Goal: Entertainment & Leisure: Browse casually

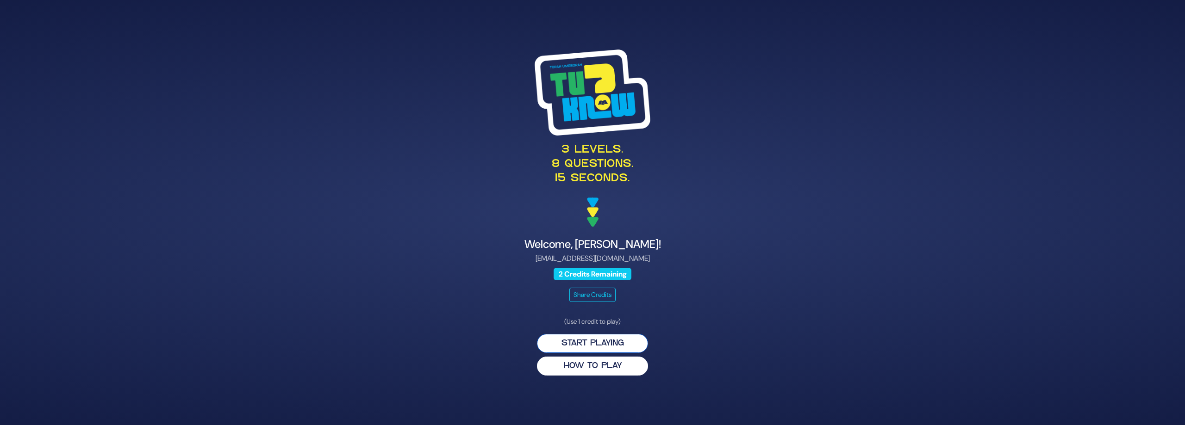
click at [610, 343] on button "Start Playing" at bounding box center [592, 343] width 111 height 19
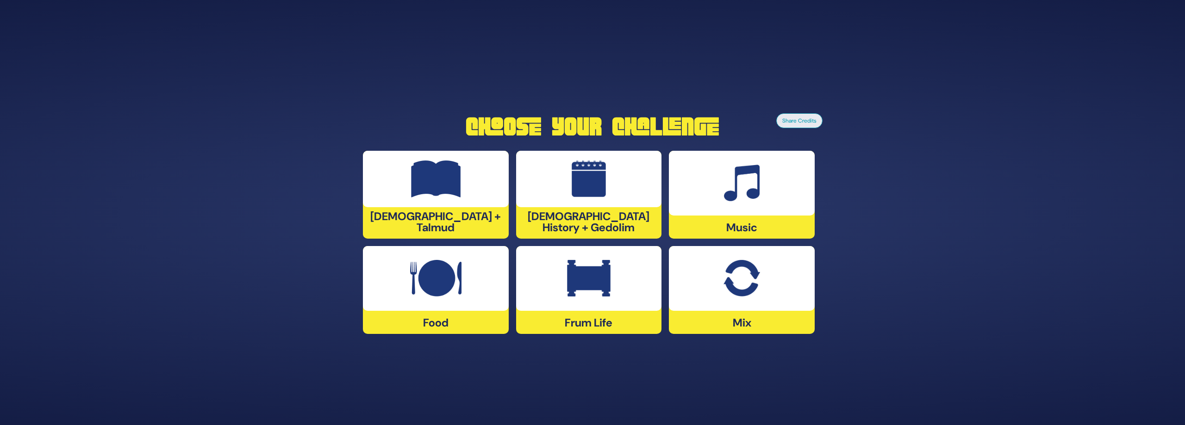
click at [816, 384] on div "Share Credits Choose Your Challenge Tanach + Talmud Jewish History + Gedolim Mu…" at bounding box center [592, 212] width 1185 height 425
click at [751, 295] on img at bounding box center [741, 278] width 36 height 37
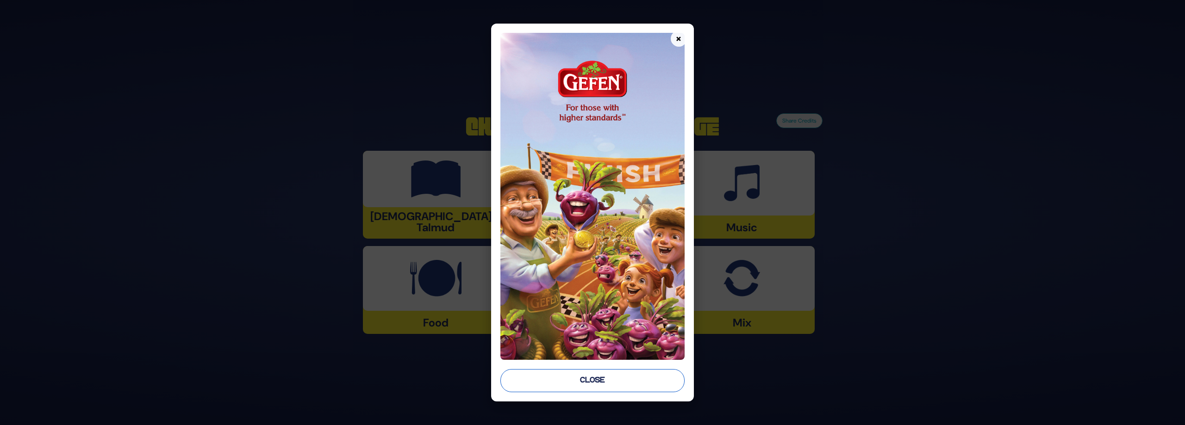
click at [584, 381] on button "Close" at bounding box center [592, 380] width 184 height 23
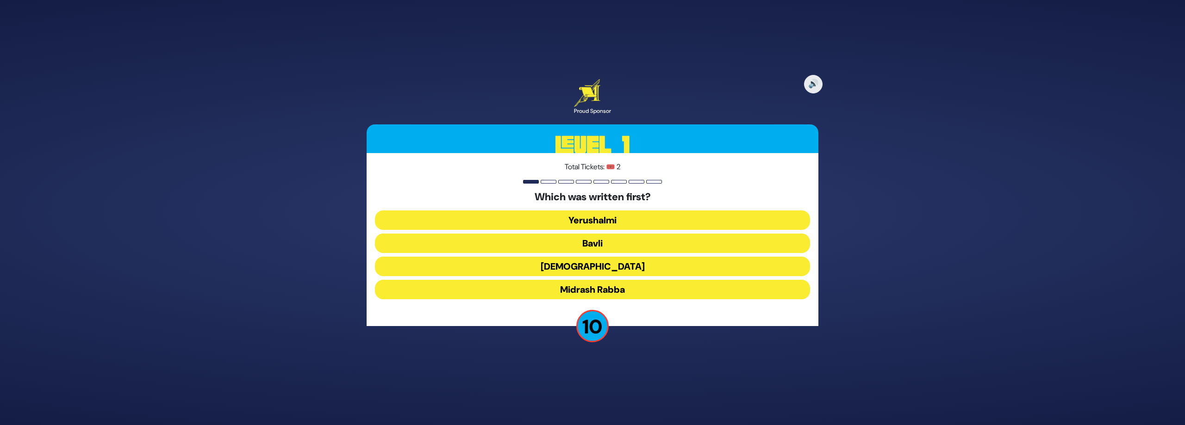
click at [574, 263] on button "Mishnah" at bounding box center [592, 266] width 435 height 19
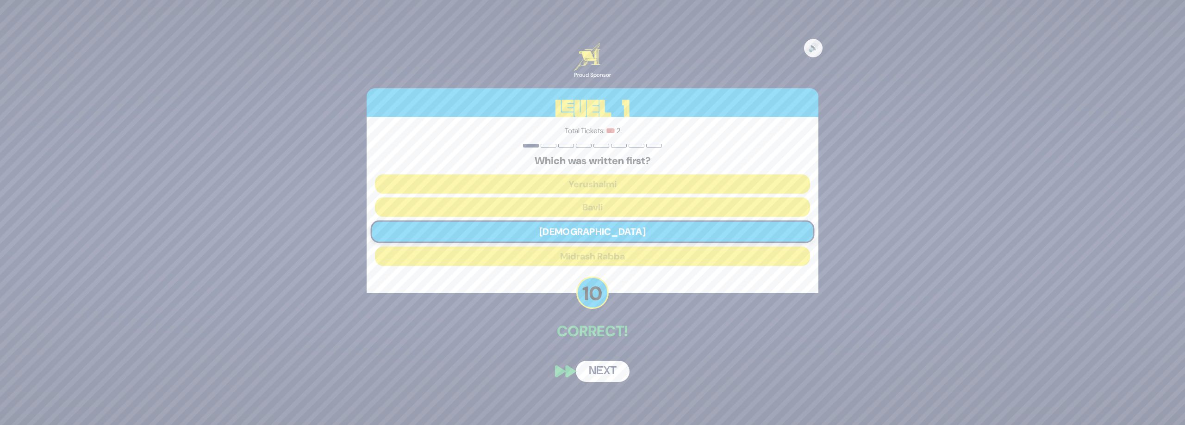
click at [611, 369] on button "Next" at bounding box center [603, 371] width 54 height 21
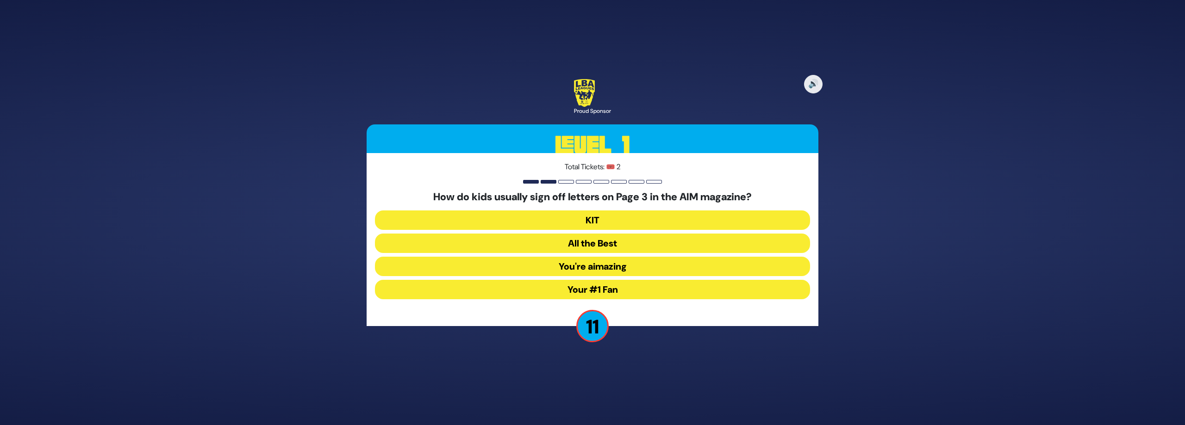
click at [600, 287] on button "Your #1 Fan" at bounding box center [592, 289] width 435 height 19
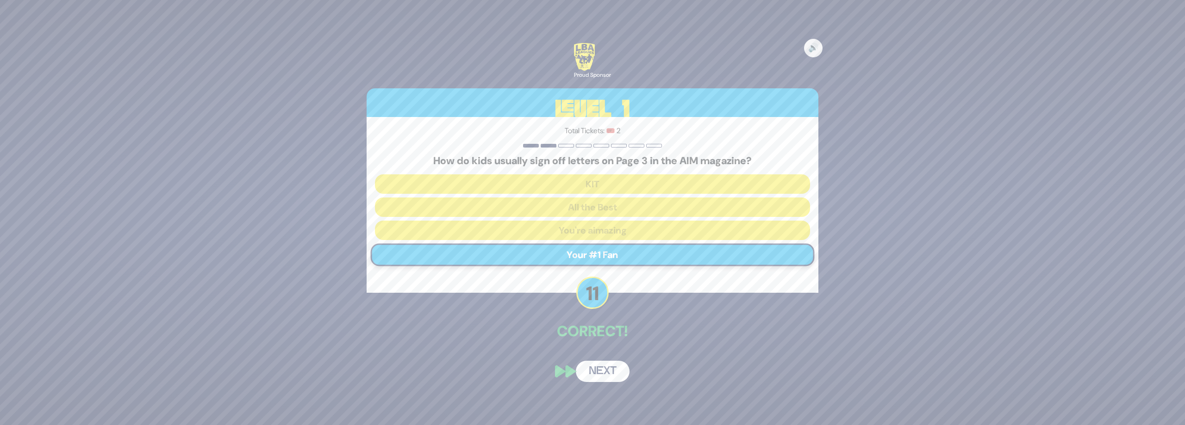
click at [607, 372] on button "Next" at bounding box center [603, 371] width 54 height 21
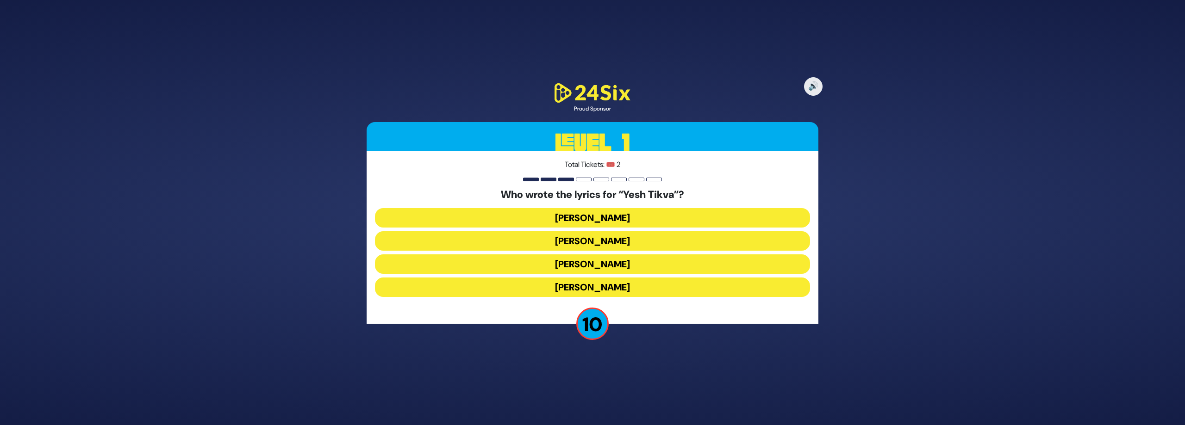
click at [599, 243] on button "Miriam Israeli" at bounding box center [592, 240] width 435 height 19
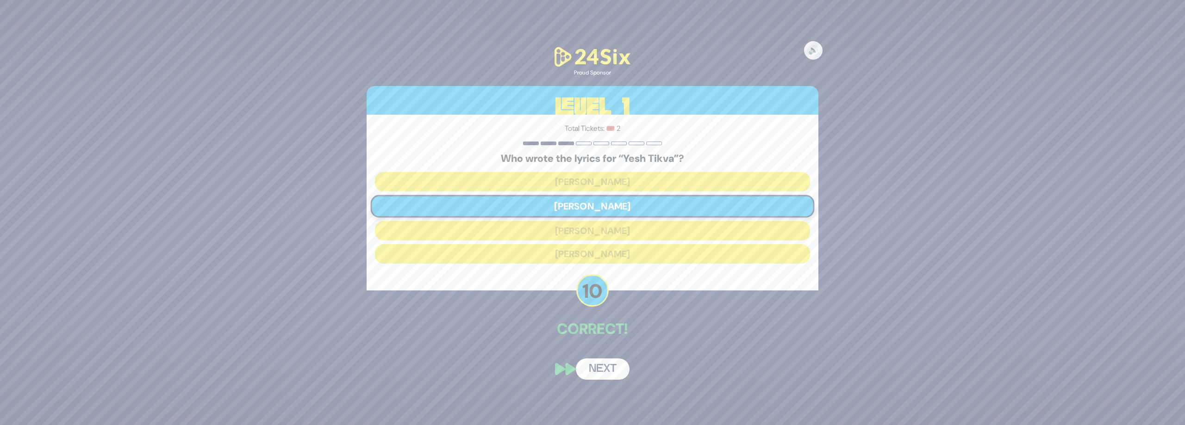
click at [604, 367] on button "Next" at bounding box center [603, 369] width 54 height 21
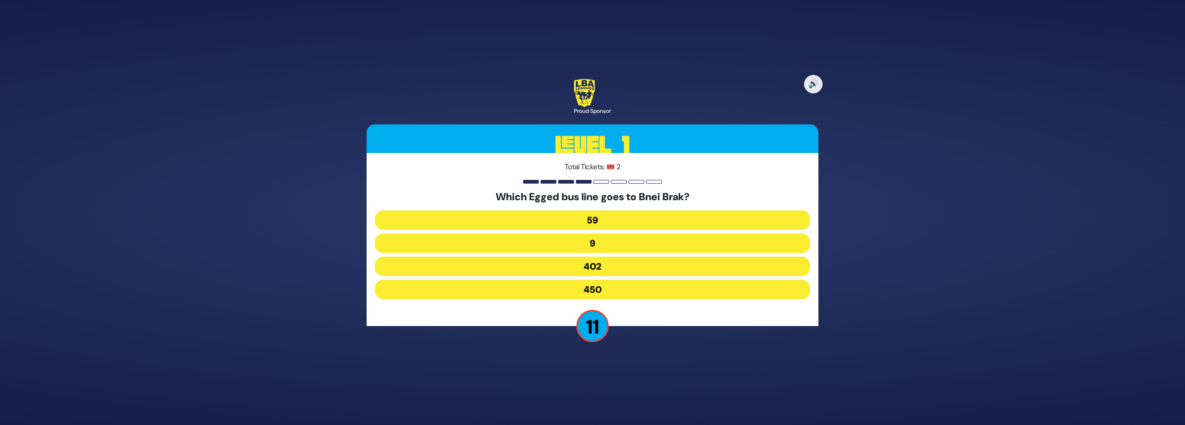
click at [600, 268] on button "402" at bounding box center [592, 266] width 435 height 19
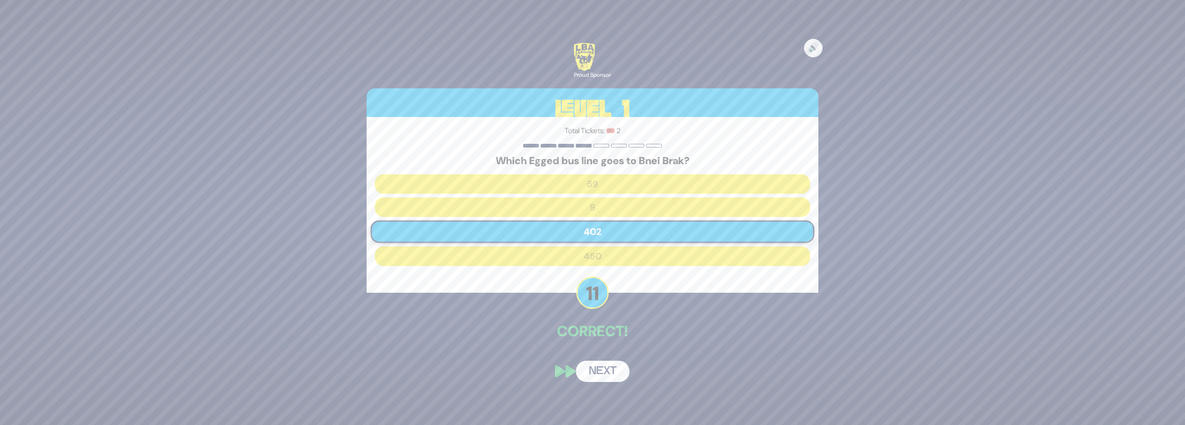
click at [606, 370] on button "Next" at bounding box center [603, 371] width 54 height 21
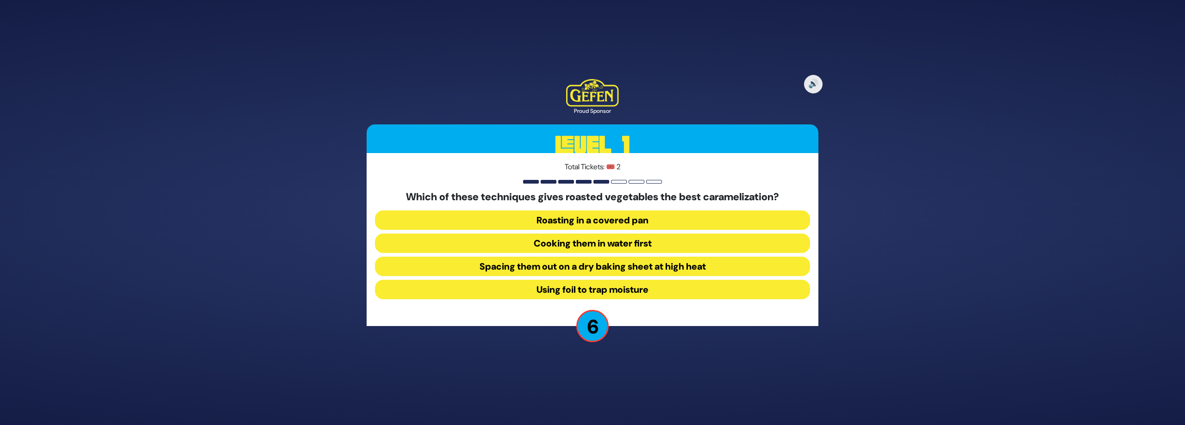
click at [611, 222] on button "Roasting in a covered pan" at bounding box center [592, 220] width 435 height 19
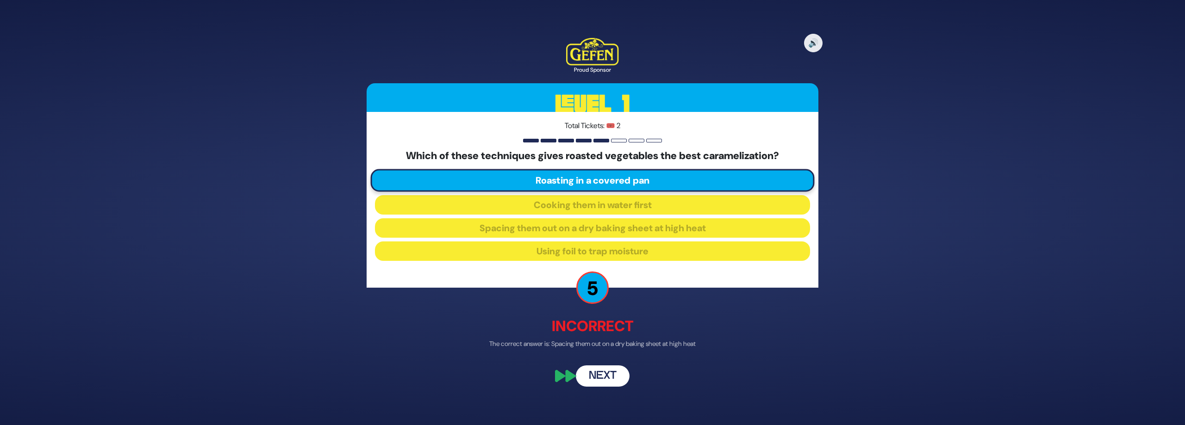
click at [608, 379] on button "Next" at bounding box center [603, 376] width 54 height 21
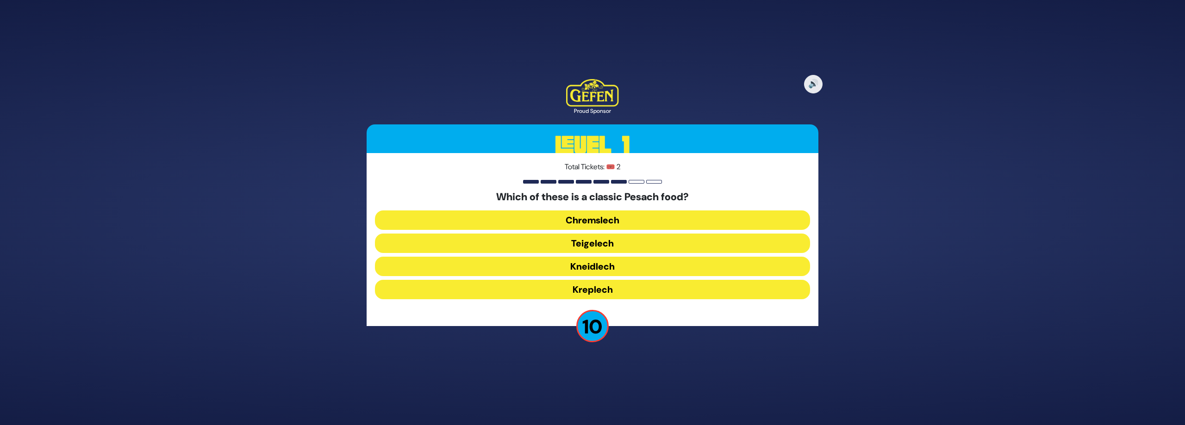
click at [598, 268] on button "Kneidlech" at bounding box center [592, 266] width 435 height 19
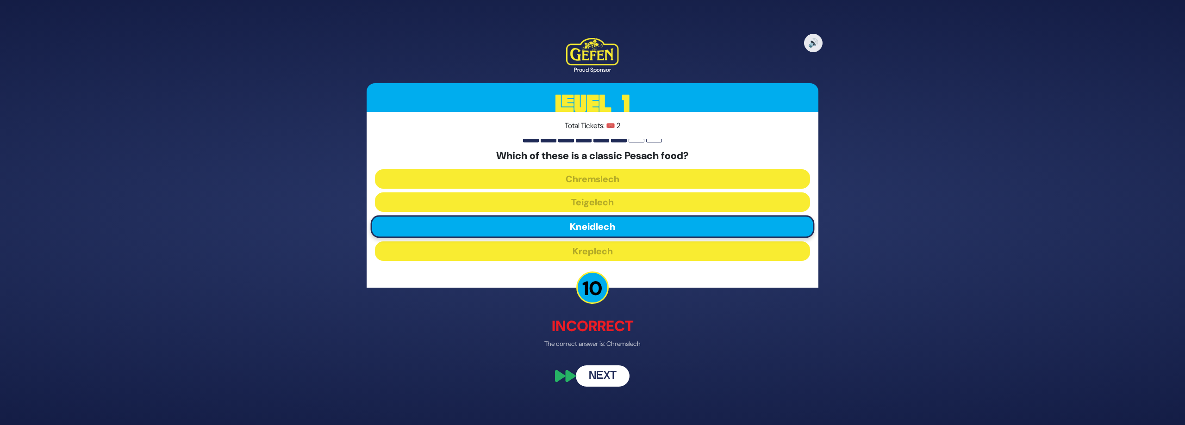
click at [610, 374] on button "Next" at bounding box center [603, 376] width 54 height 21
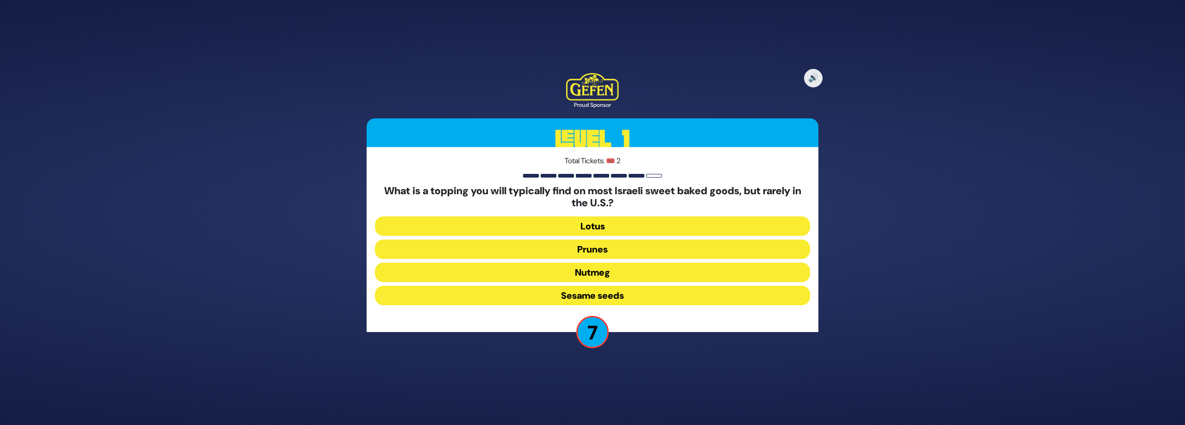
click at [617, 295] on button "Sesame seeds" at bounding box center [592, 295] width 435 height 19
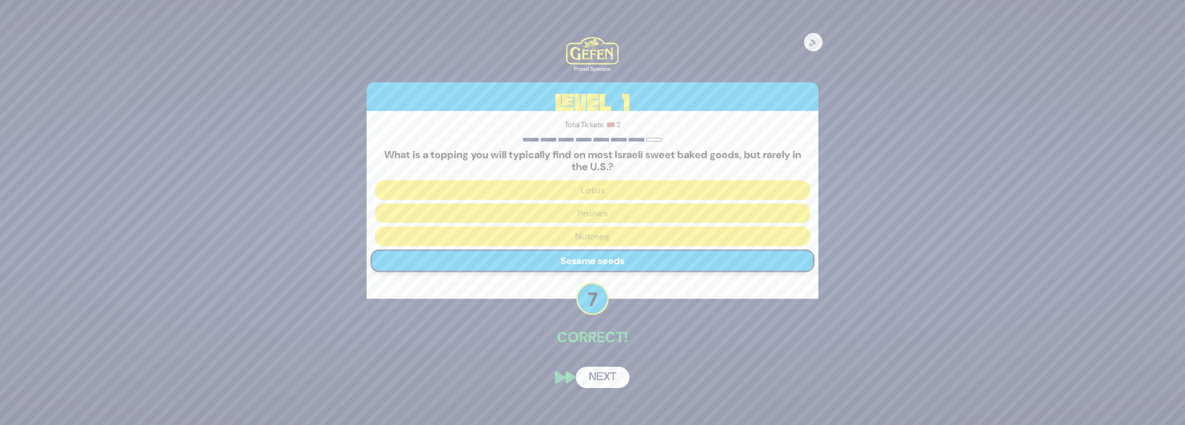
click at [605, 374] on button "Next" at bounding box center [603, 377] width 54 height 21
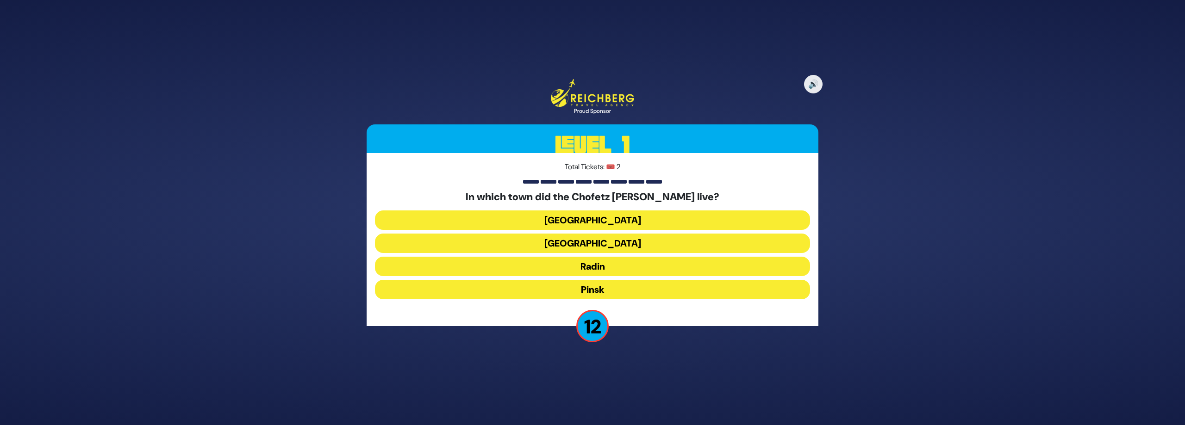
click at [607, 263] on button "Radin" at bounding box center [592, 266] width 435 height 19
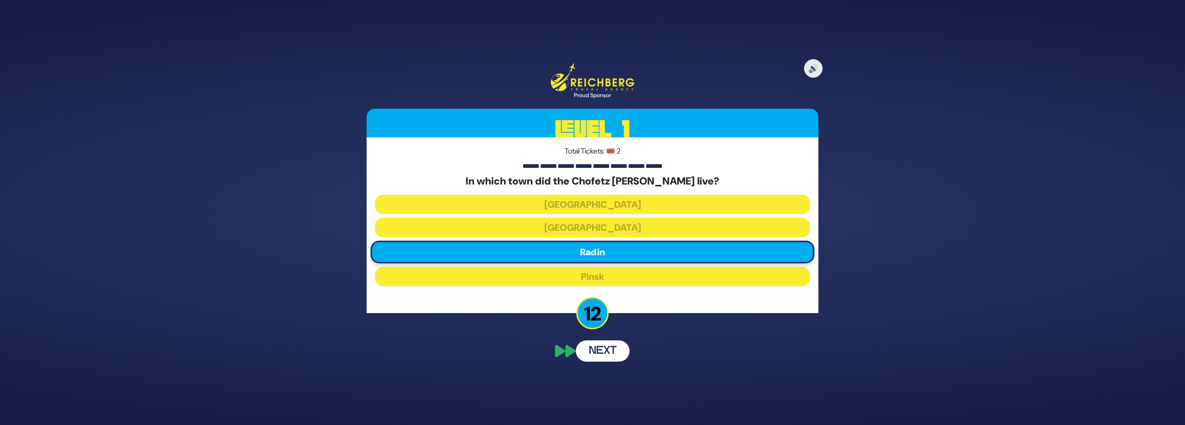
click at [604, 347] on div "🔊 Proud Sponsor Level 1 Total Tickets: 🎟️ 2 In which town did the Chofetz Chaim…" at bounding box center [592, 212] width 474 height 321
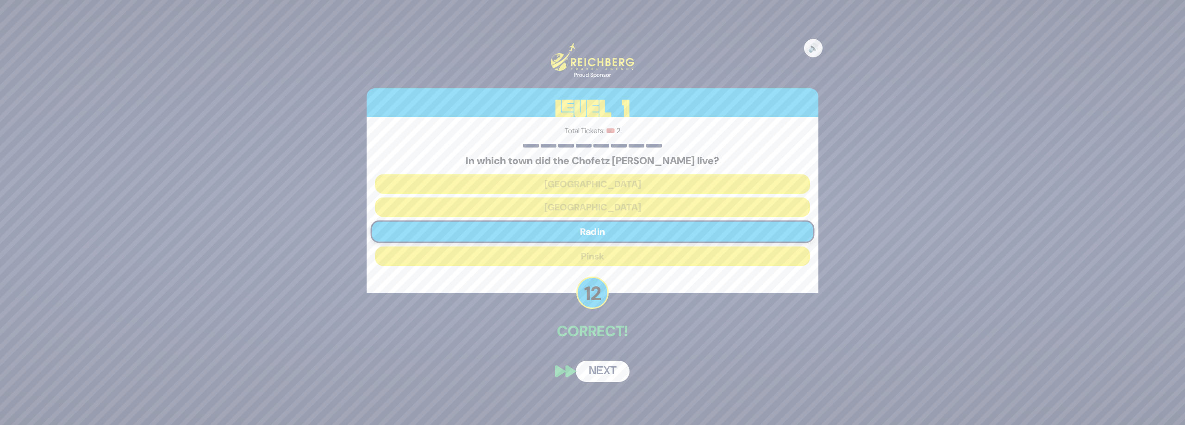
click at [605, 368] on button "Next" at bounding box center [603, 371] width 54 height 21
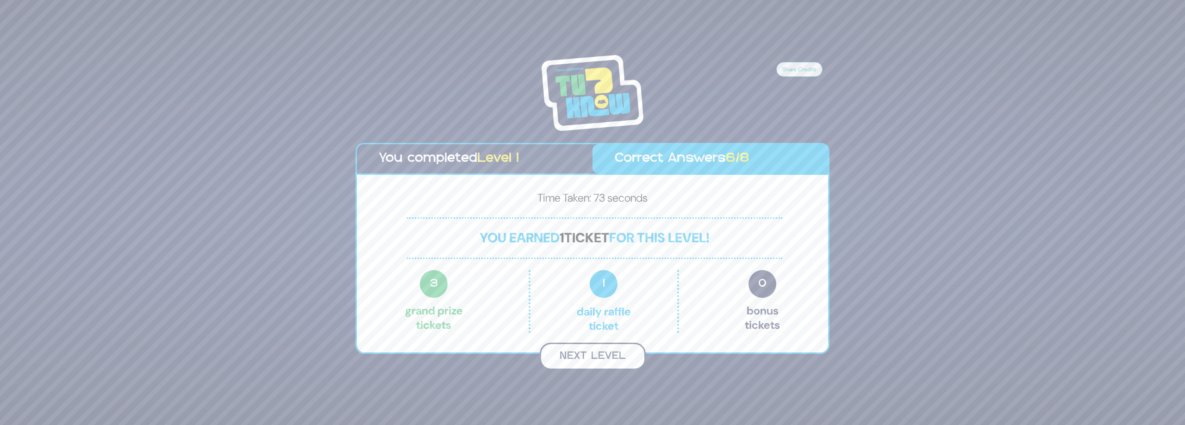
click at [588, 360] on button "Next Level" at bounding box center [593, 356] width 106 height 27
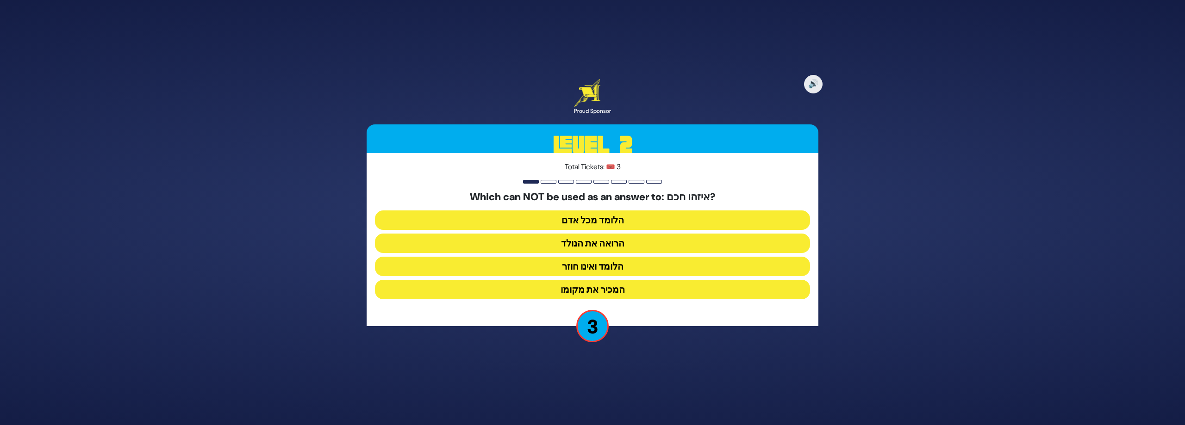
click at [623, 267] on button "הלומד ואינו חוזר" at bounding box center [592, 266] width 435 height 19
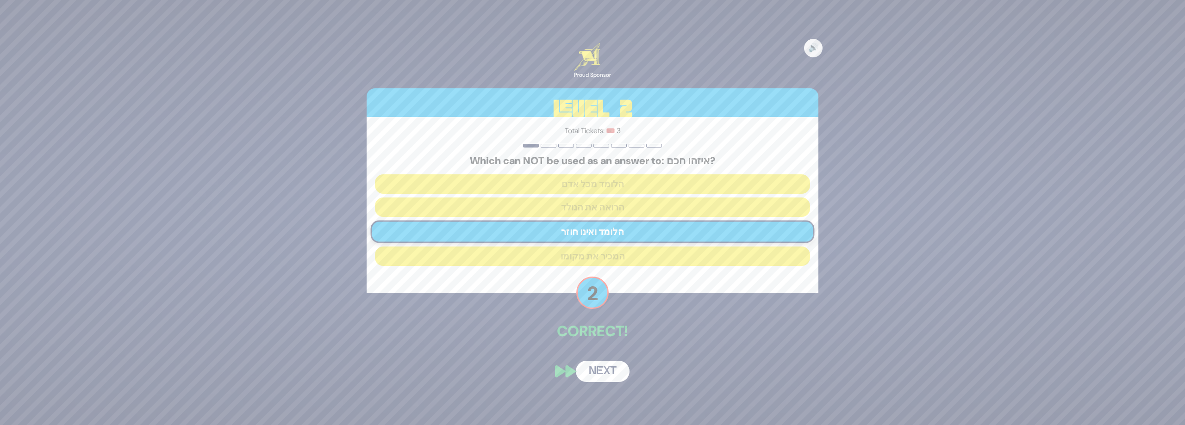
click at [608, 371] on button "Next" at bounding box center [603, 371] width 54 height 21
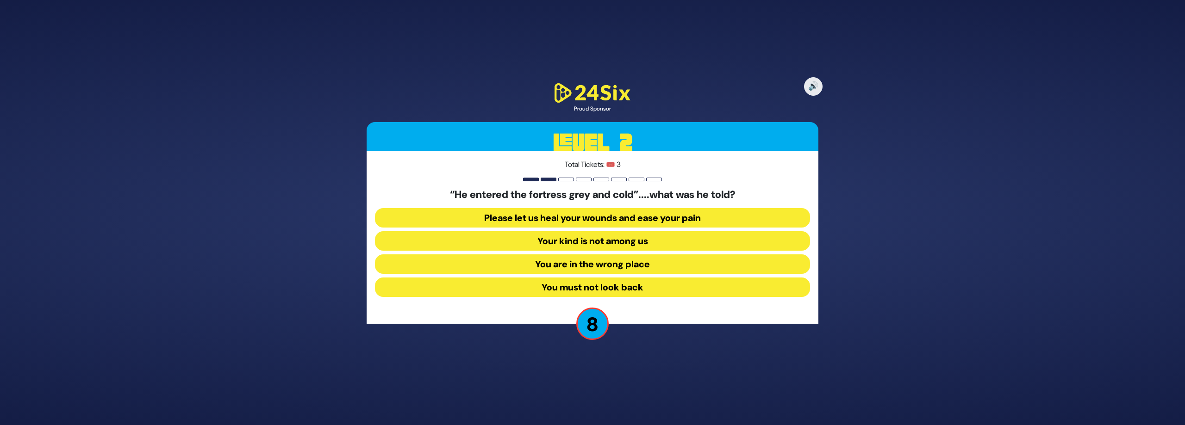
click at [641, 240] on button "Your kind is not among us" at bounding box center [592, 240] width 435 height 19
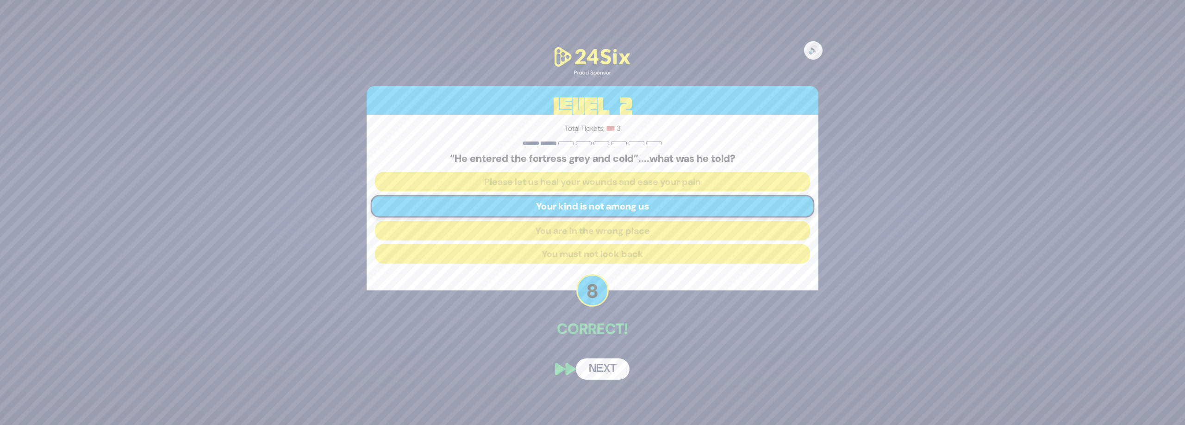
click at [619, 368] on button "Next" at bounding box center [603, 369] width 54 height 21
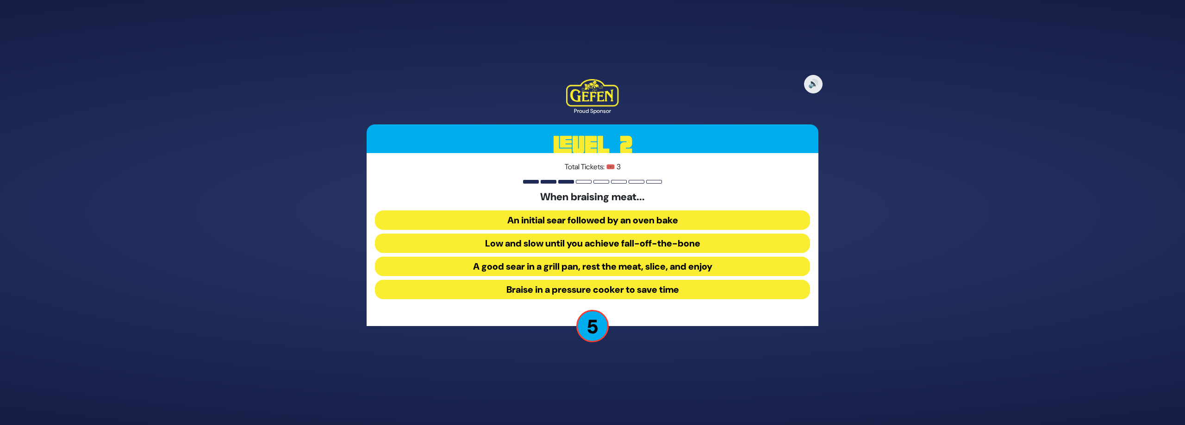
click at [629, 265] on button "A good sear in a grill pan, rest the meat, slice, and enjoy" at bounding box center [592, 266] width 435 height 19
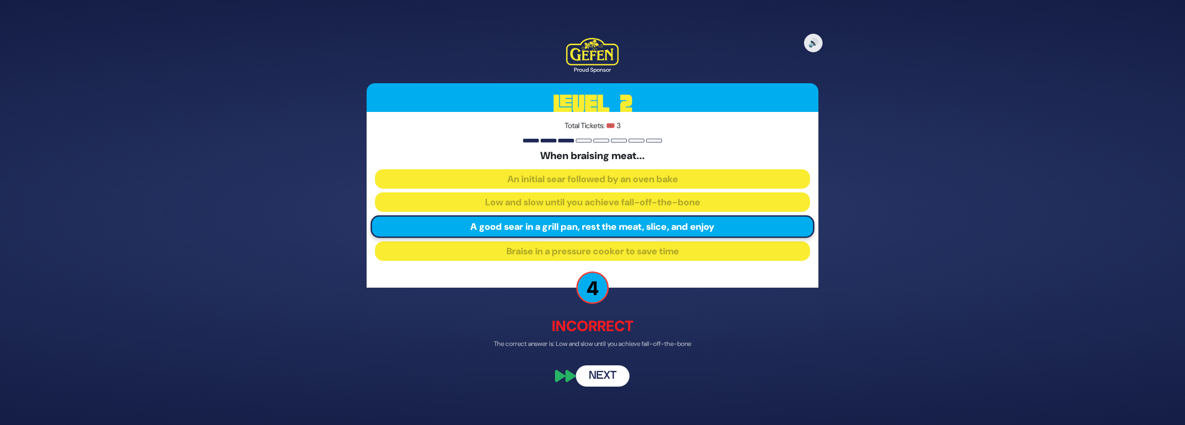
click at [604, 377] on button "Next" at bounding box center [603, 376] width 54 height 21
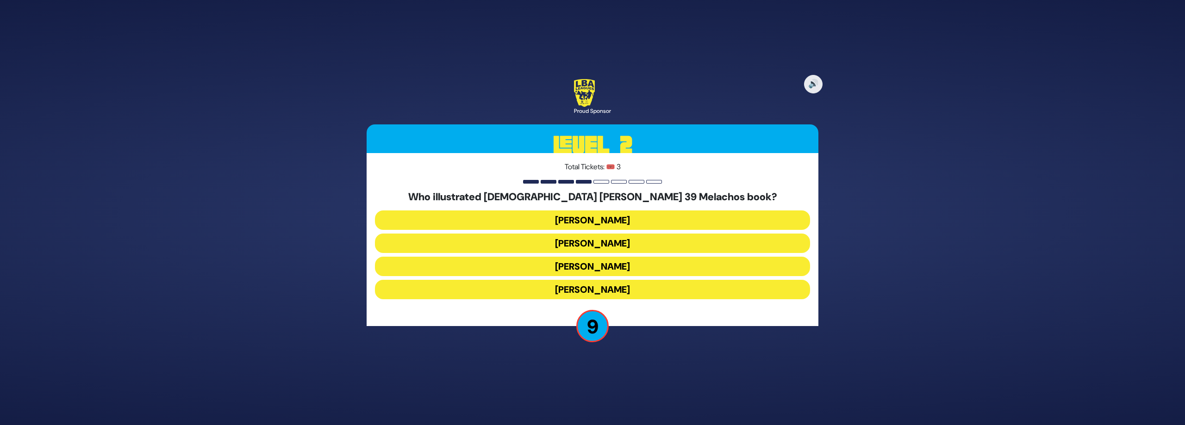
click at [589, 219] on button "Gadi Pollack" at bounding box center [592, 220] width 435 height 19
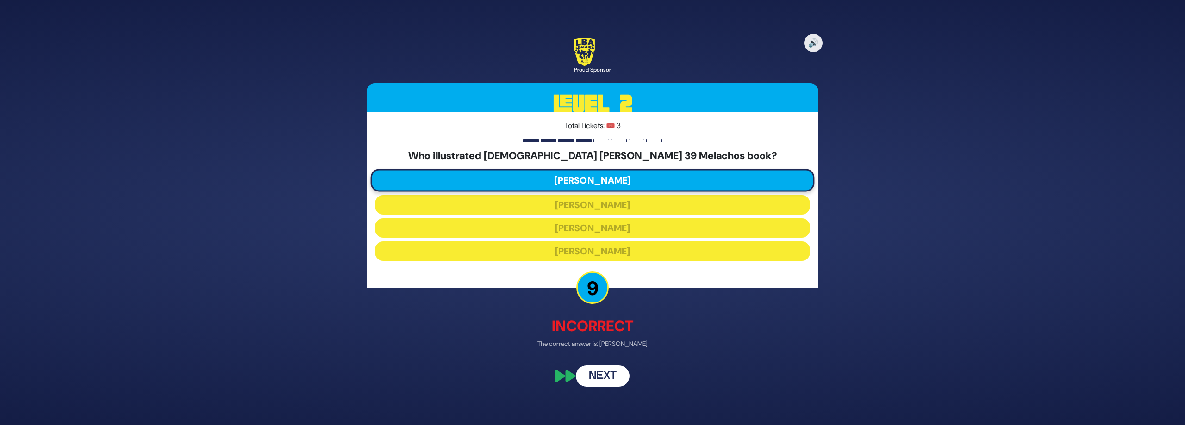
click at [606, 376] on button "Next" at bounding box center [603, 376] width 54 height 21
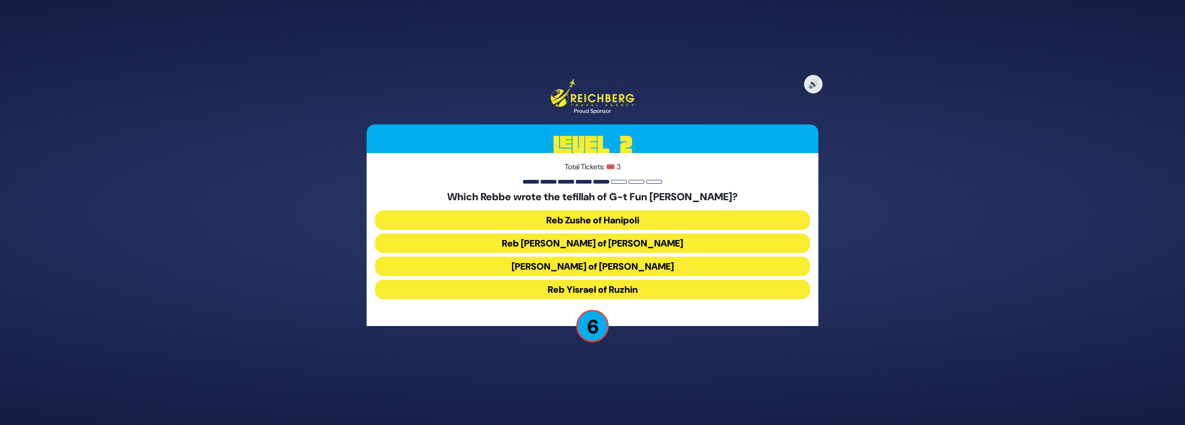
click at [596, 244] on button "Reb Levi Yitzchok of Berditchev" at bounding box center [592, 243] width 435 height 19
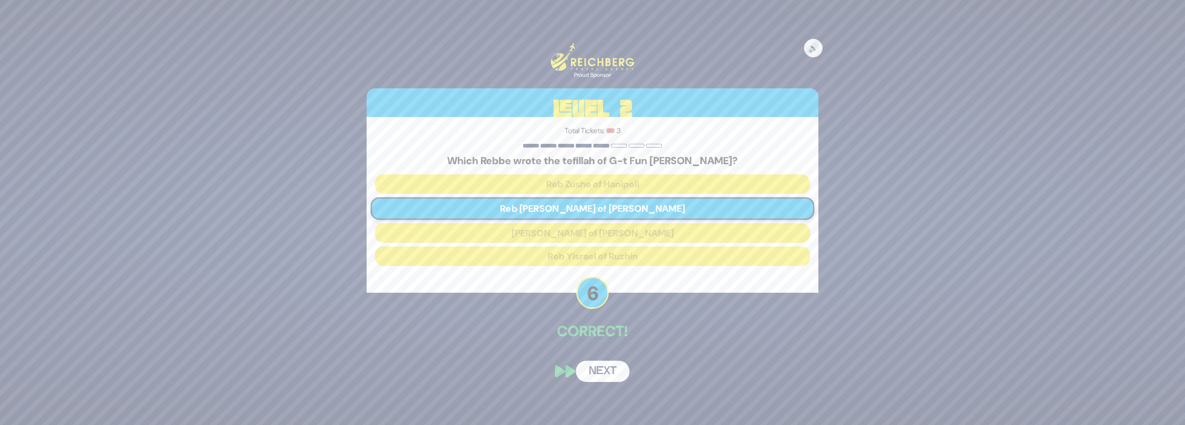
click at [595, 371] on button "Next" at bounding box center [603, 371] width 54 height 21
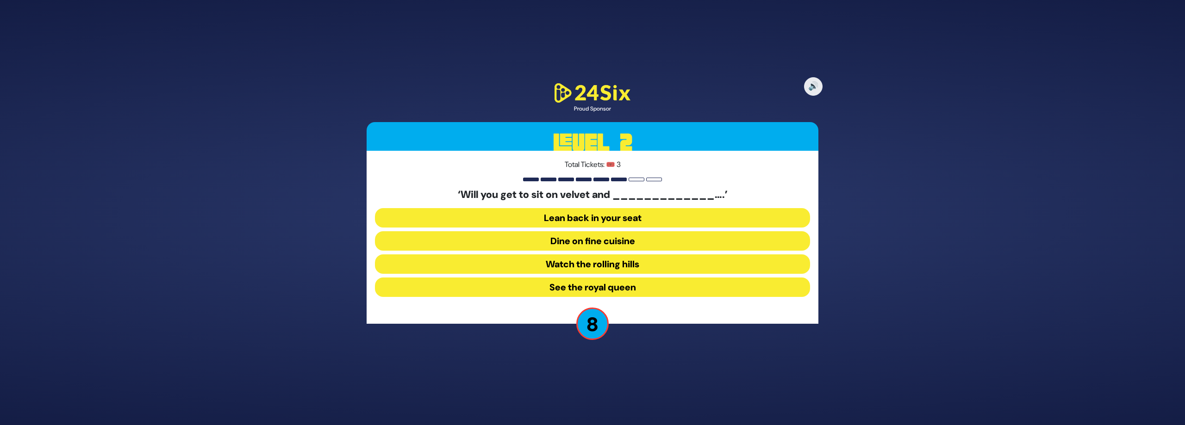
click at [637, 237] on button "Dine on fine cuisine" at bounding box center [592, 240] width 435 height 19
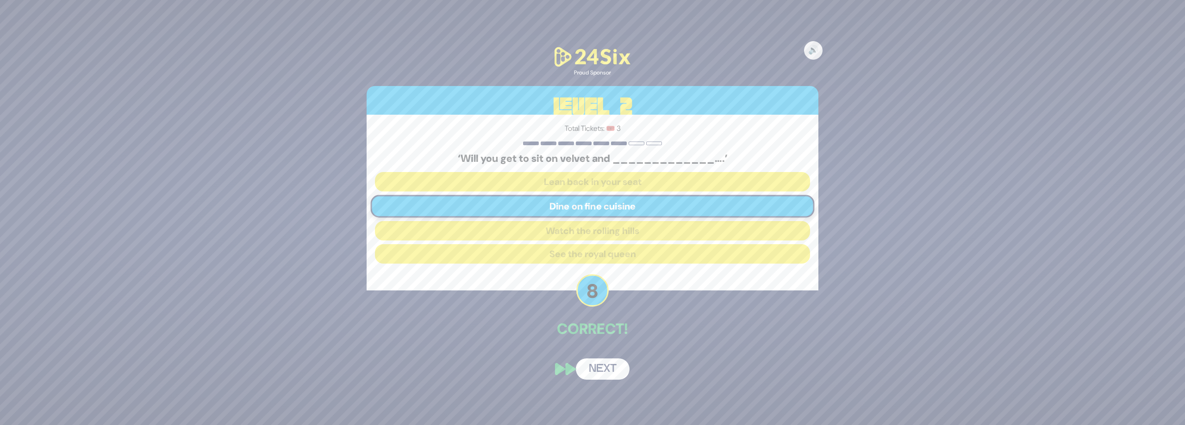
click at [605, 369] on button "Next" at bounding box center [603, 369] width 54 height 21
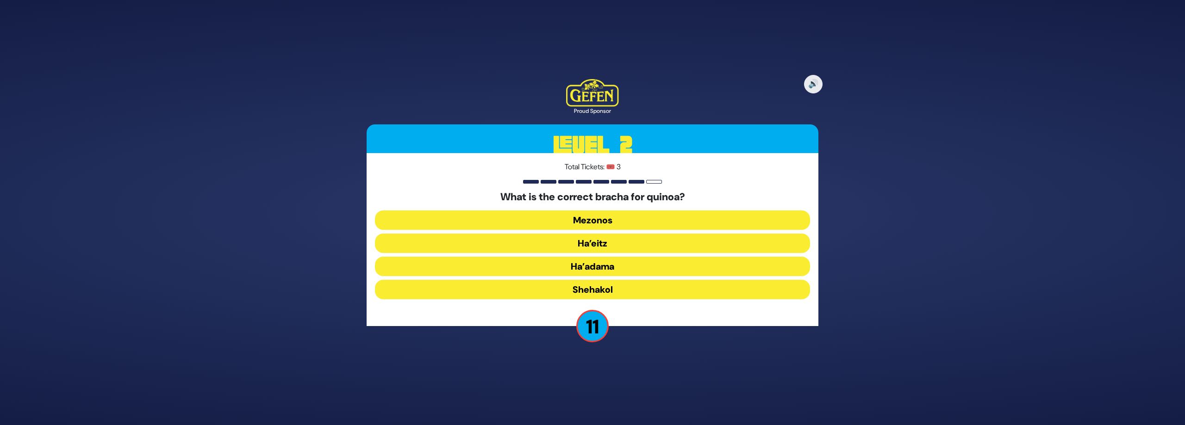
click at [611, 269] on button "Ha’adama" at bounding box center [592, 266] width 435 height 19
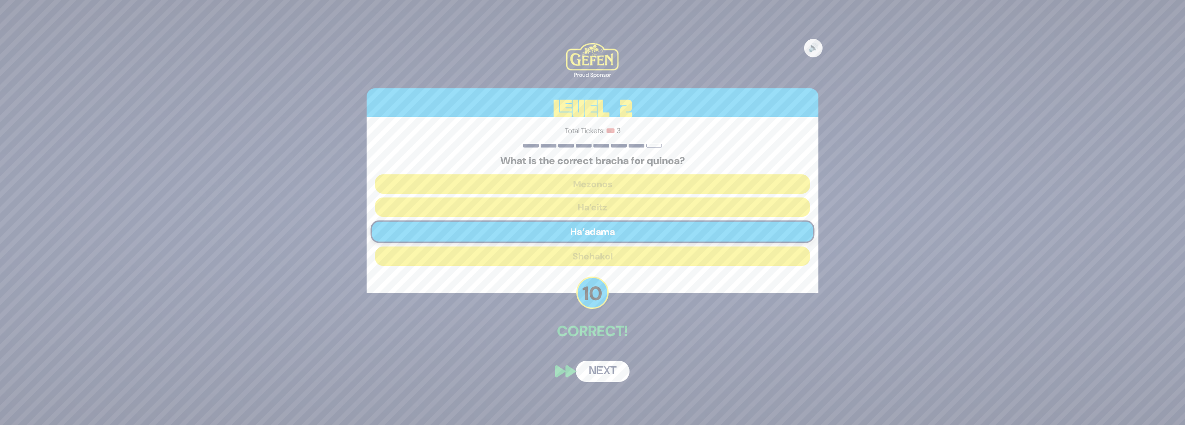
click at [607, 377] on button "Next" at bounding box center [603, 371] width 54 height 21
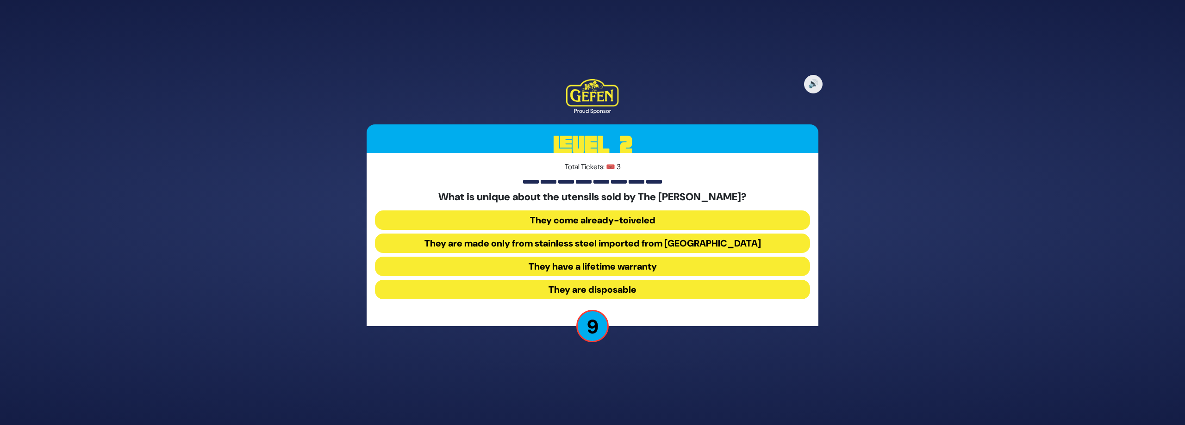
click at [610, 215] on button "They come already-toiveled" at bounding box center [592, 220] width 435 height 19
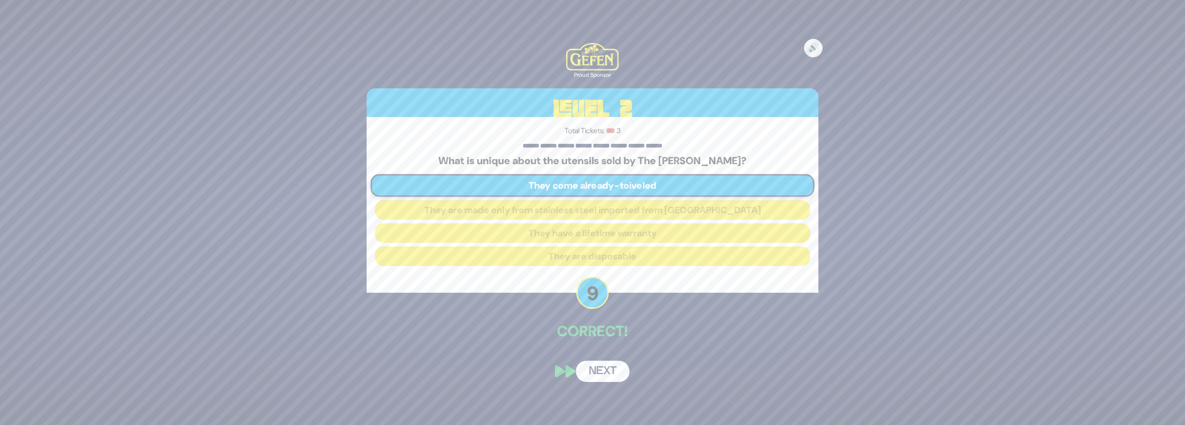
click at [617, 367] on button "Next" at bounding box center [603, 371] width 54 height 21
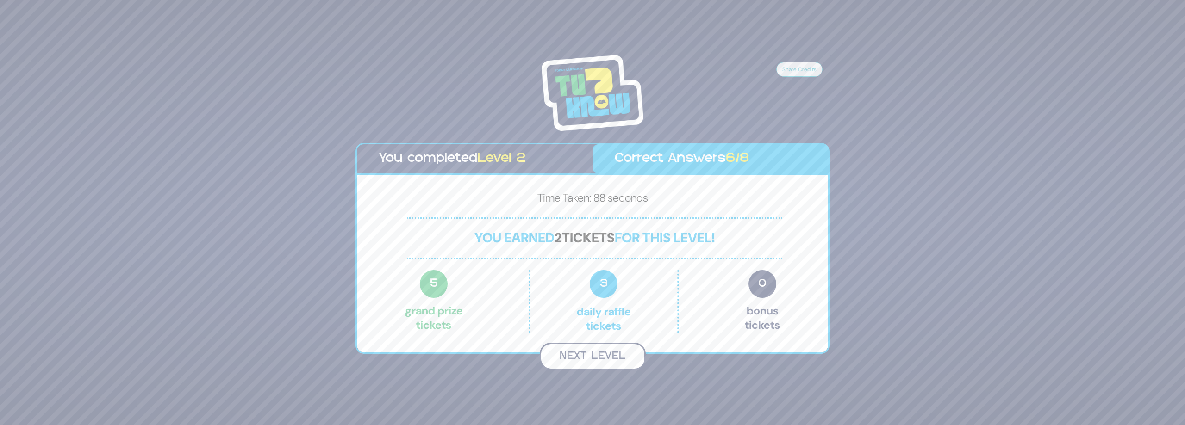
click at [614, 356] on button "Next Level" at bounding box center [593, 356] width 106 height 27
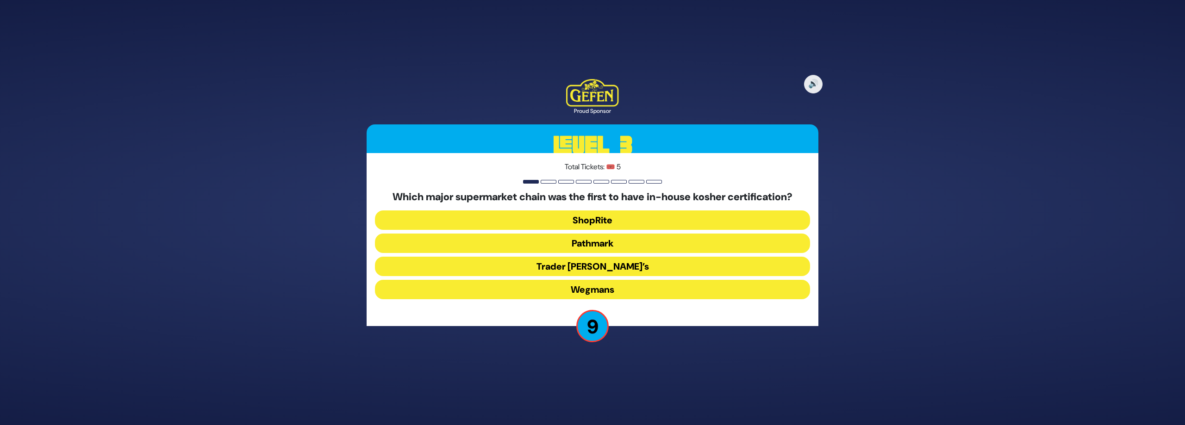
click at [586, 224] on button "ShopRite" at bounding box center [592, 220] width 435 height 19
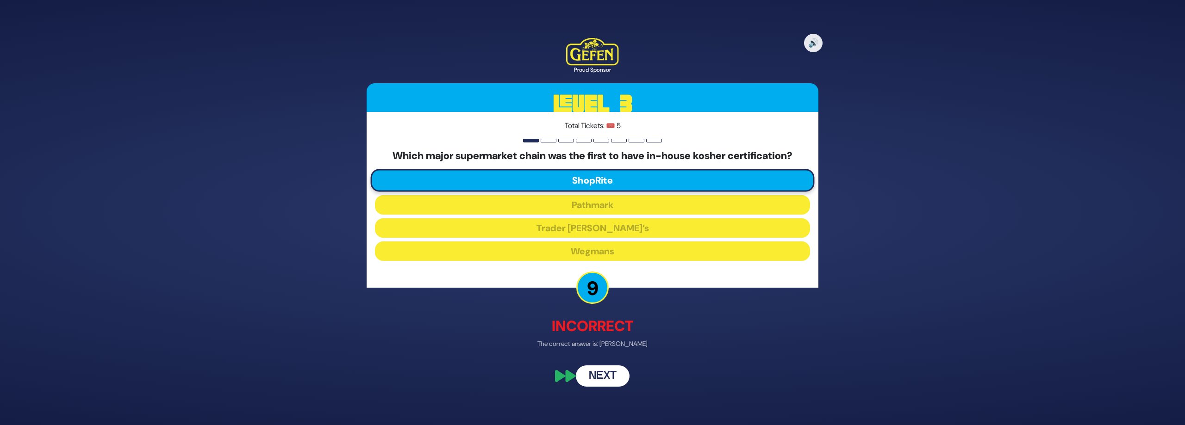
click at [615, 376] on button "Next" at bounding box center [603, 376] width 54 height 21
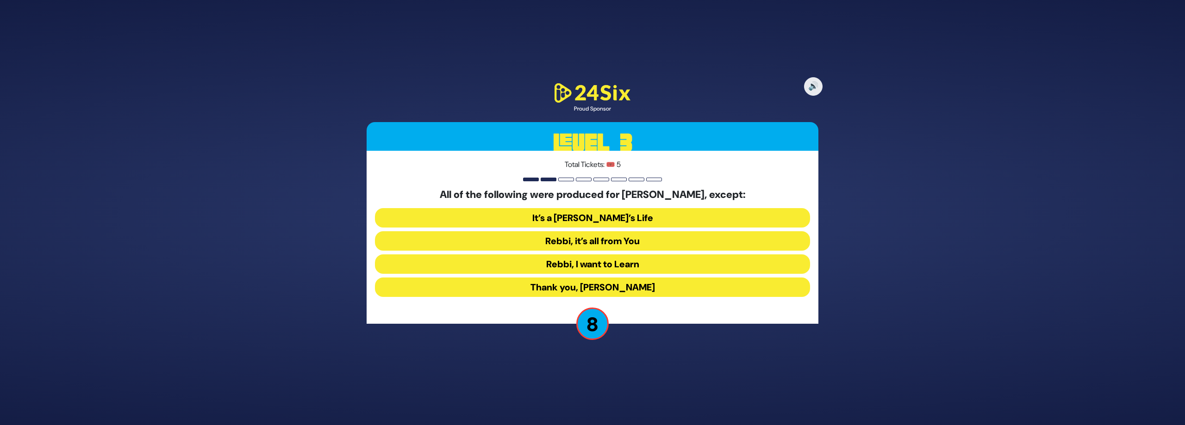
click at [602, 260] on button "Rebbi, I want to Learn" at bounding box center [592, 264] width 435 height 19
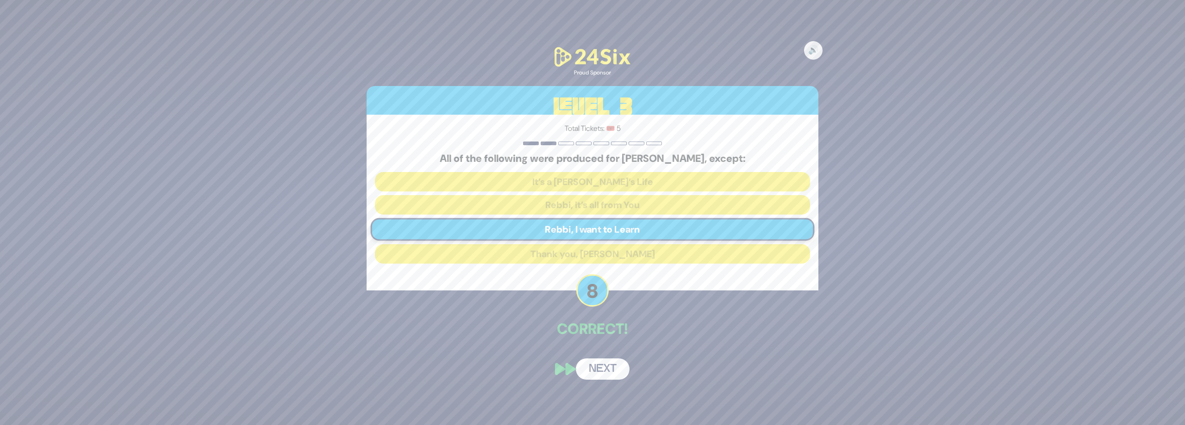
click at [612, 368] on button "Next" at bounding box center [603, 369] width 54 height 21
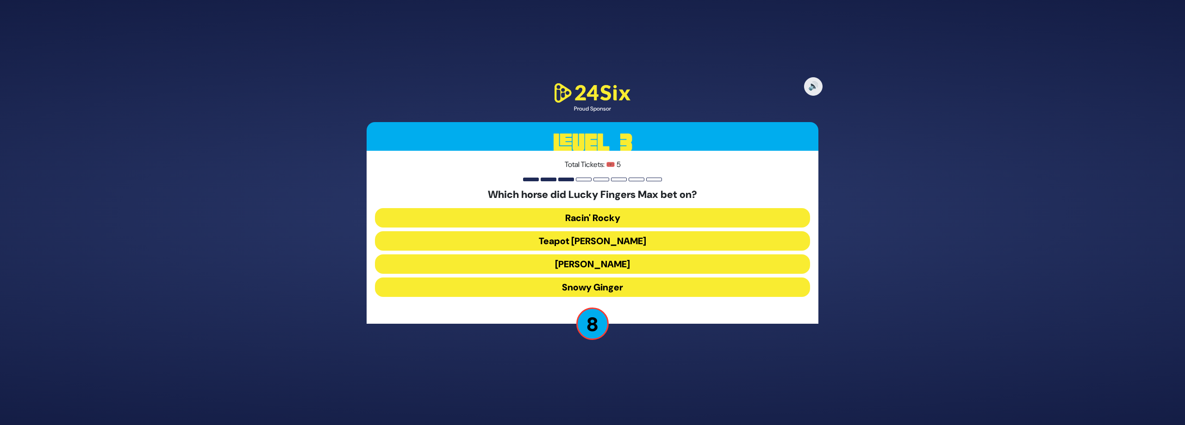
click at [614, 223] on button "Racin' Rocky" at bounding box center [592, 217] width 435 height 19
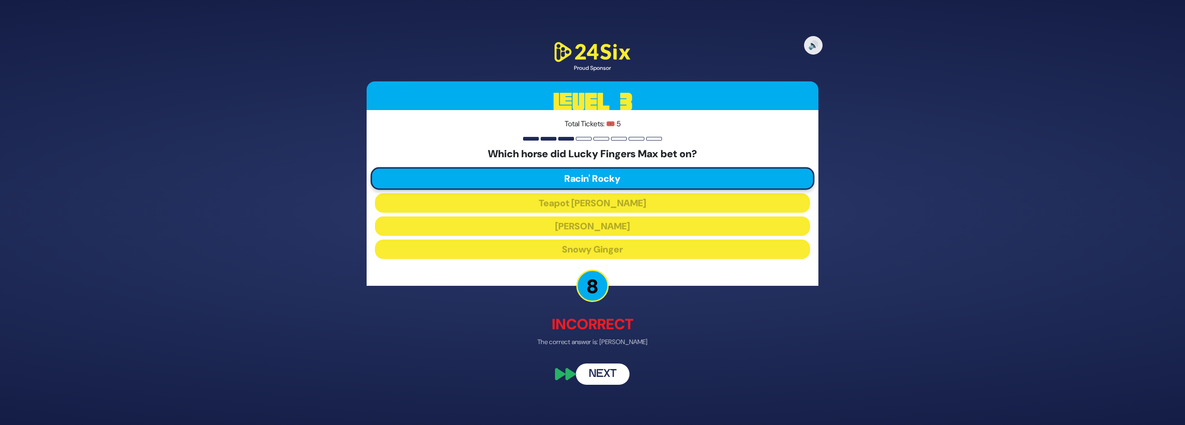
click at [607, 375] on button "Next" at bounding box center [603, 374] width 54 height 21
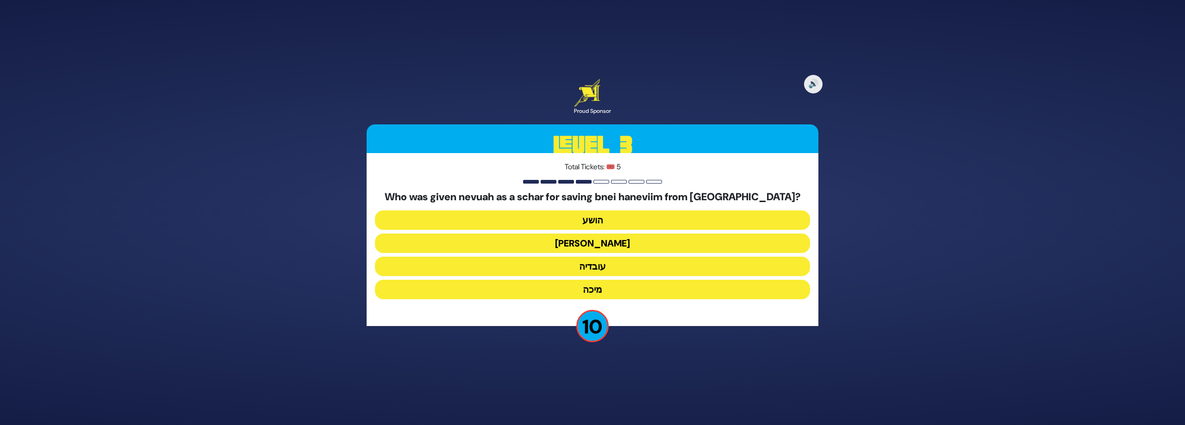
click at [604, 269] on button "עובדיה" at bounding box center [592, 266] width 435 height 19
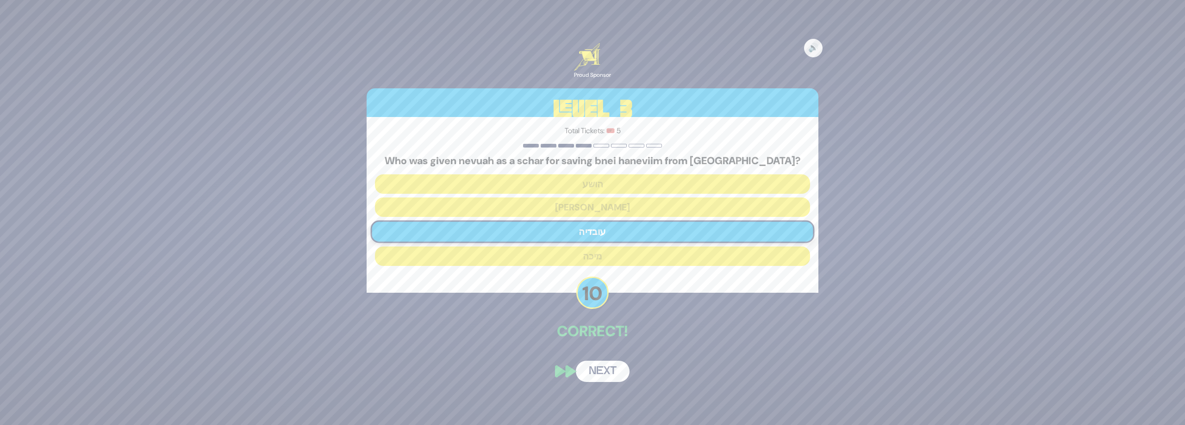
click at [607, 380] on button "Next" at bounding box center [603, 371] width 54 height 21
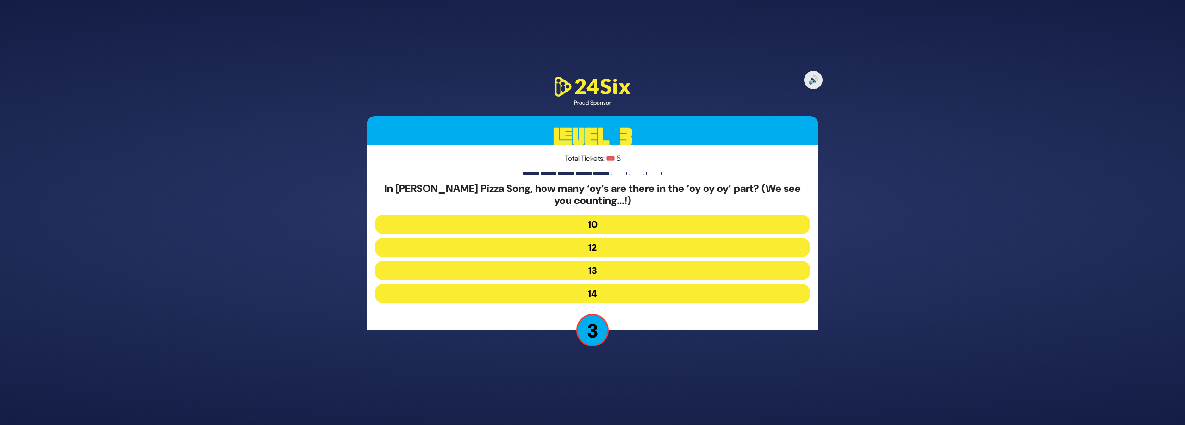
click at [617, 250] on button "12" at bounding box center [592, 247] width 435 height 19
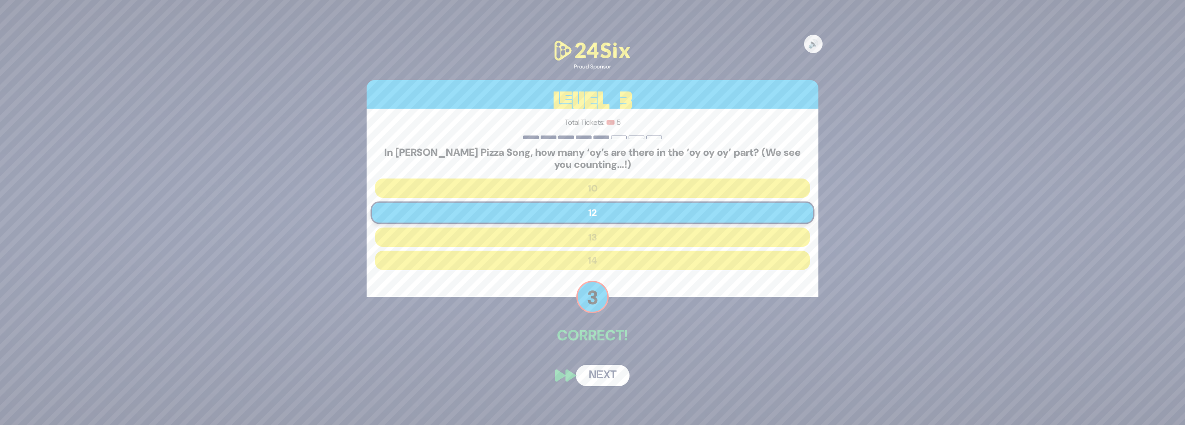
click at [610, 376] on button "Next" at bounding box center [603, 375] width 54 height 21
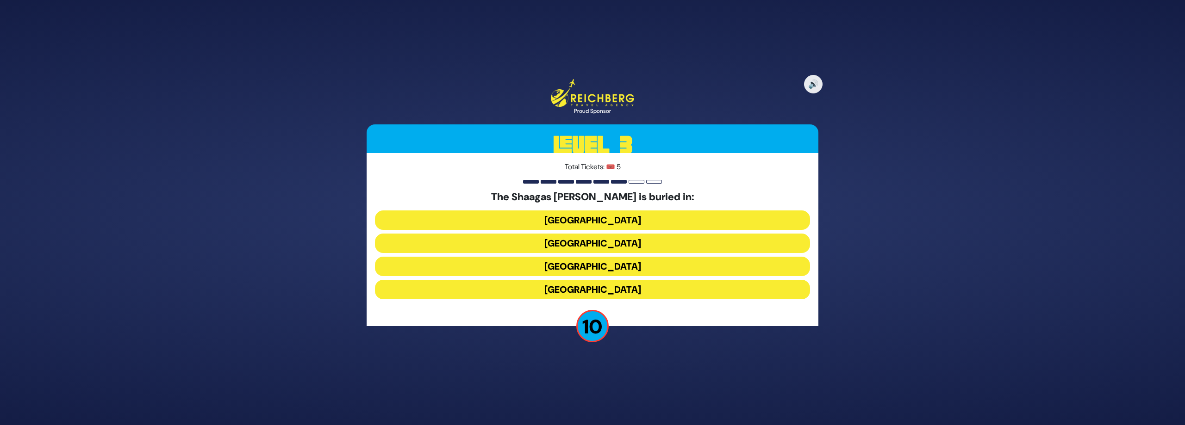
click at [592, 218] on button "Poland" at bounding box center [592, 220] width 435 height 19
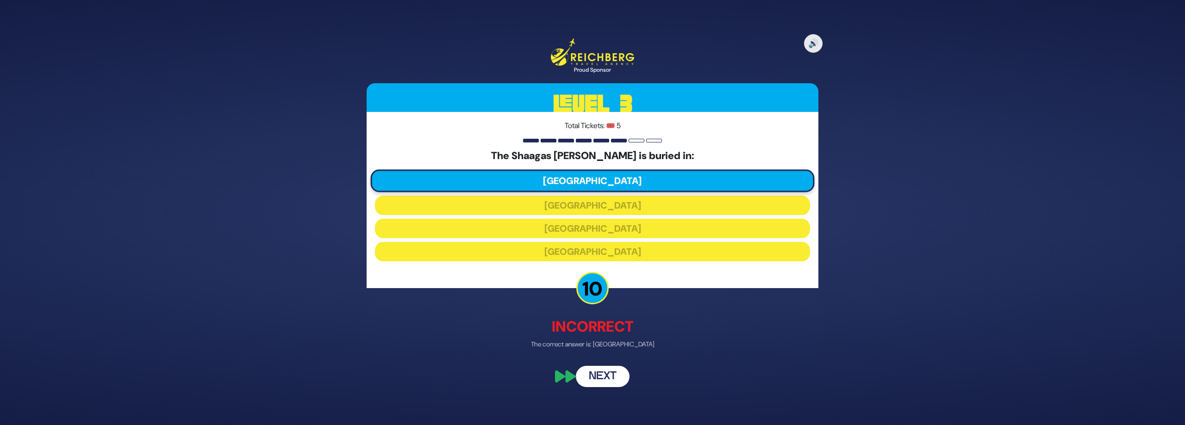
click at [605, 376] on button "Next" at bounding box center [603, 376] width 54 height 21
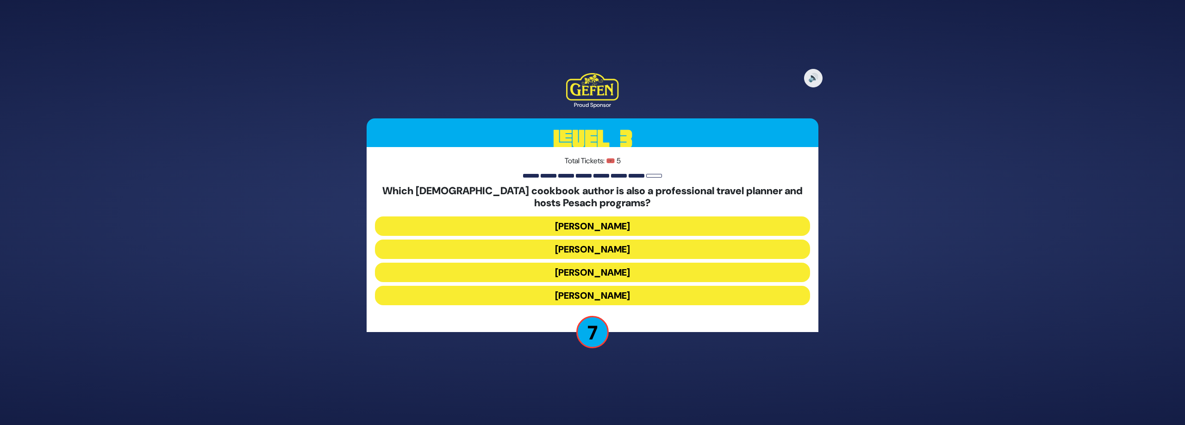
click at [619, 273] on button "Daniella Silver" at bounding box center [592, 272] width 435 height 19
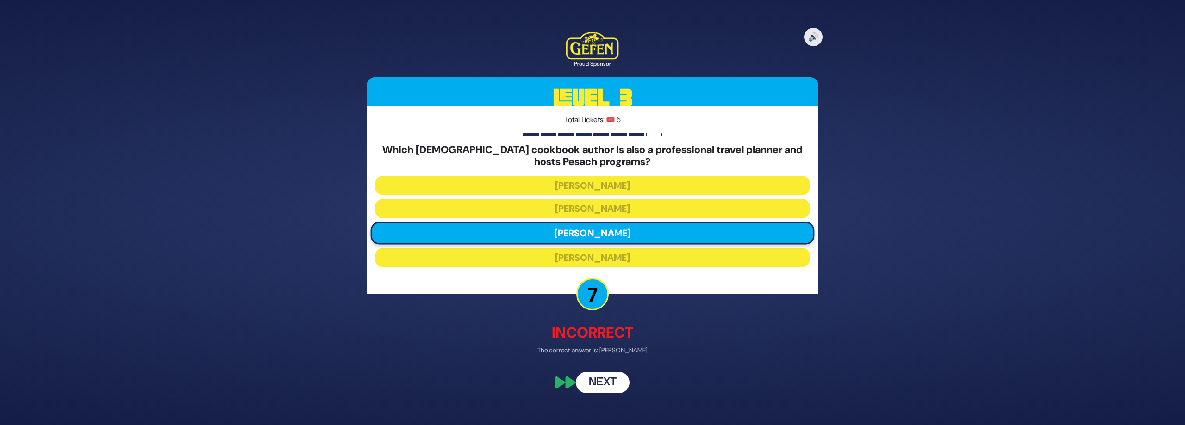
click at [607, 382] on button "Next" at bounding box center [603, 382] width 54 height 21
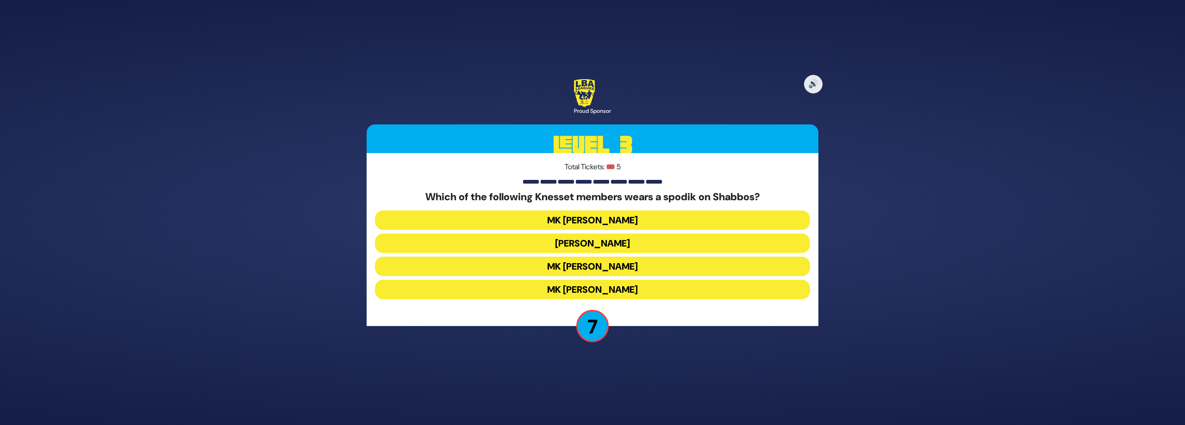
click at [638, 267] on button "MK Chaim Katz" at bounding box center [592, 266] width 435 height 19
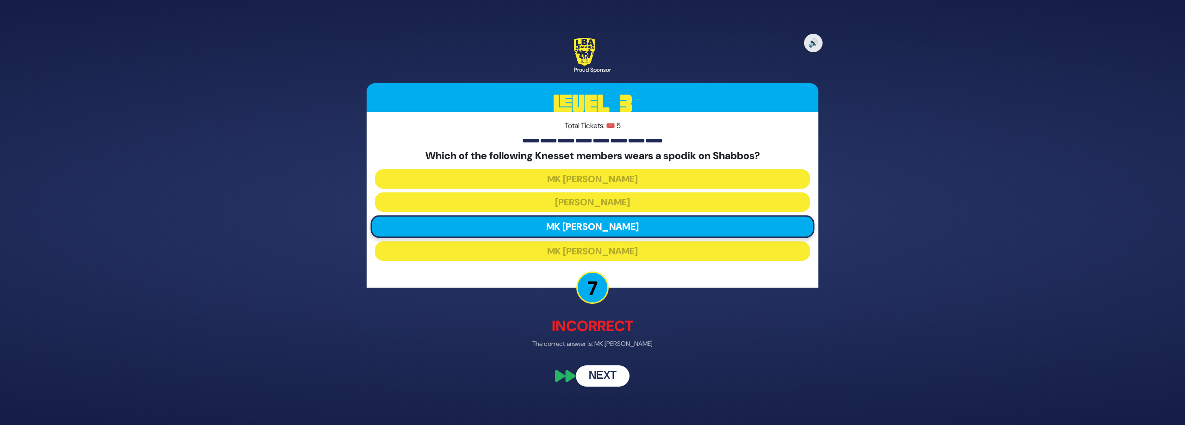
click at [605, 377] on button "Next" at bounding box center [603, 376] width 54 height 21
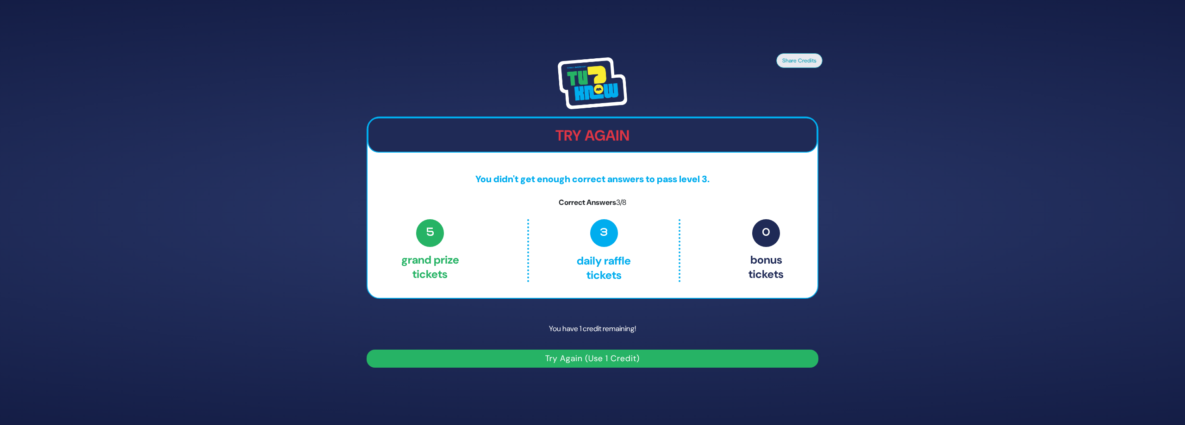
click at [601, 361] on button "Try Again (Use 1 Credit)" at bounding box center [593, 359] width 452 height 18
click at [579, 359] on button "Try Again (Use 1 Credit)" at bounding box center [593, 359] width 452 height 18
click at [605, 361] on button "Try Again (Use 1 Credit)" at bounding box center [593, 359] width 452 height 18
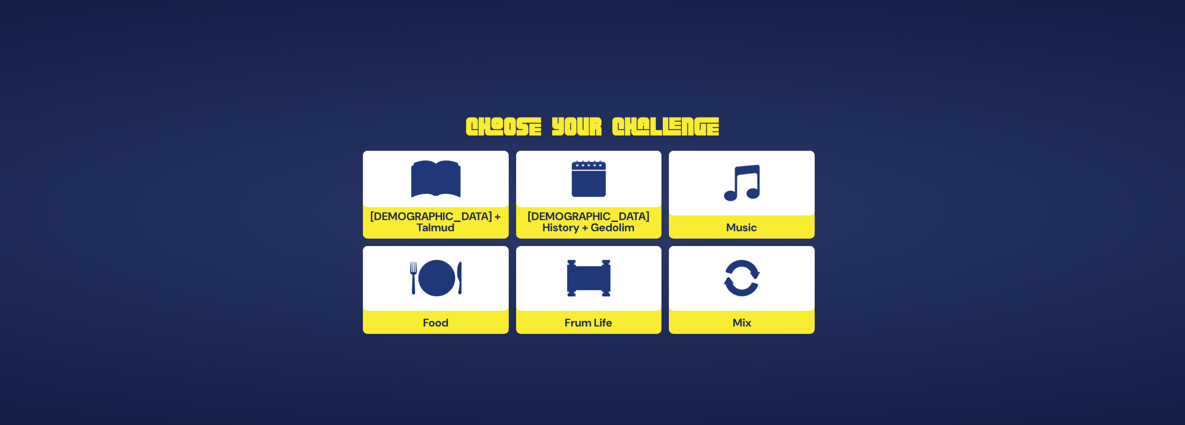
click at [725, 284] on img at bounding box center [741, 278] width 36 height 37
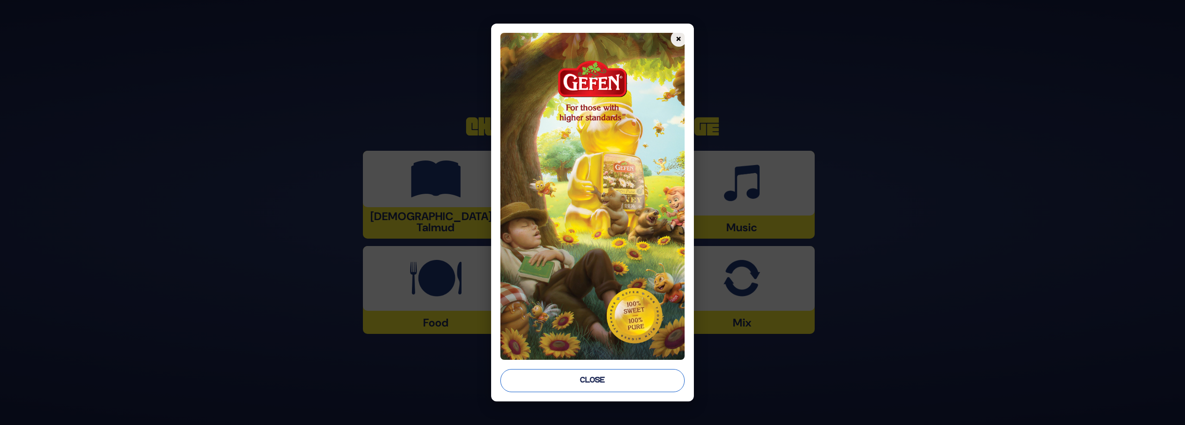
click at [654, 377] on button "Close" at bounding box center [592, 380] width 184 height 23
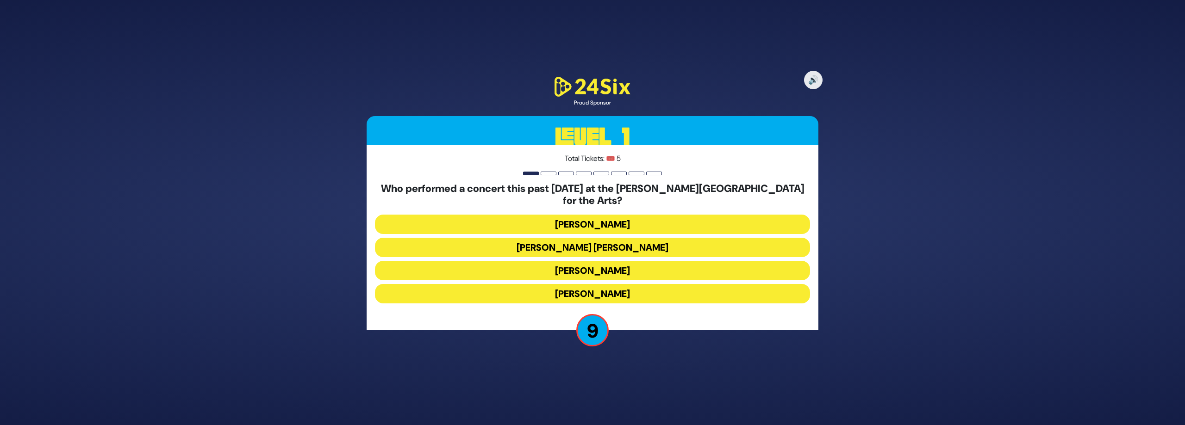
click at [611, 284] on button "[PERSON_NAME]" at bounding box center [592, 293] width 435 height 19
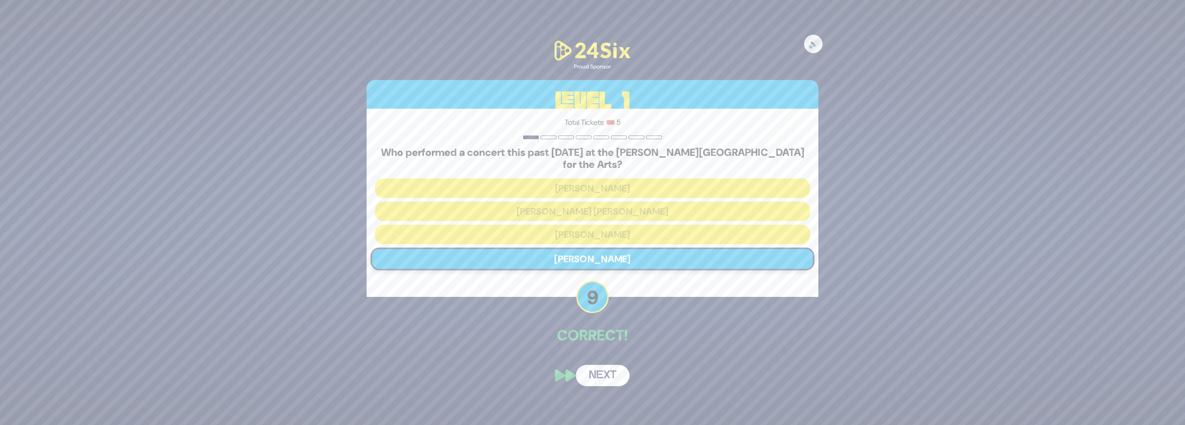
click at [611, 370] on button "Next" at bounding box center [603, 375] width 54 height 21
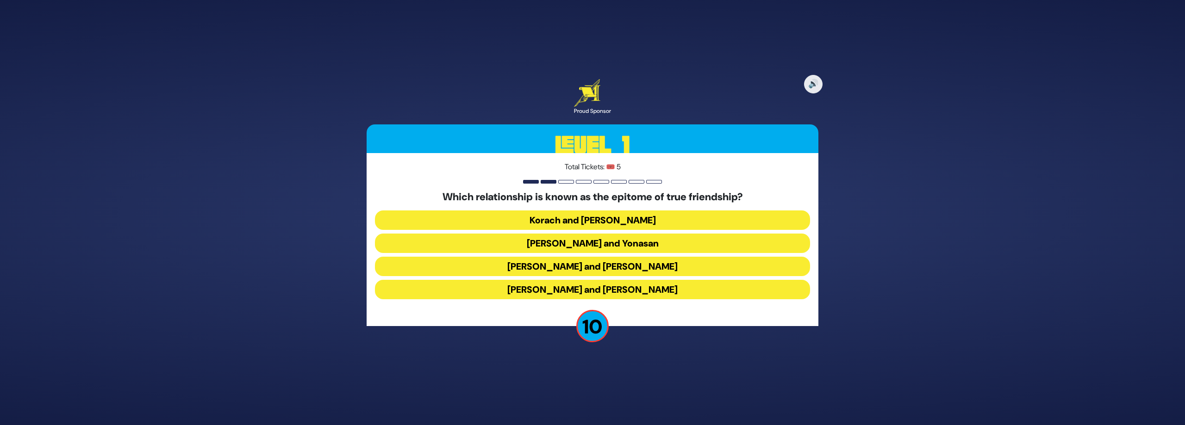
click at [587, 244] on button "[PERSON_NAME] and Yonasan" at bounding box center [592, 243] width 435 height 19
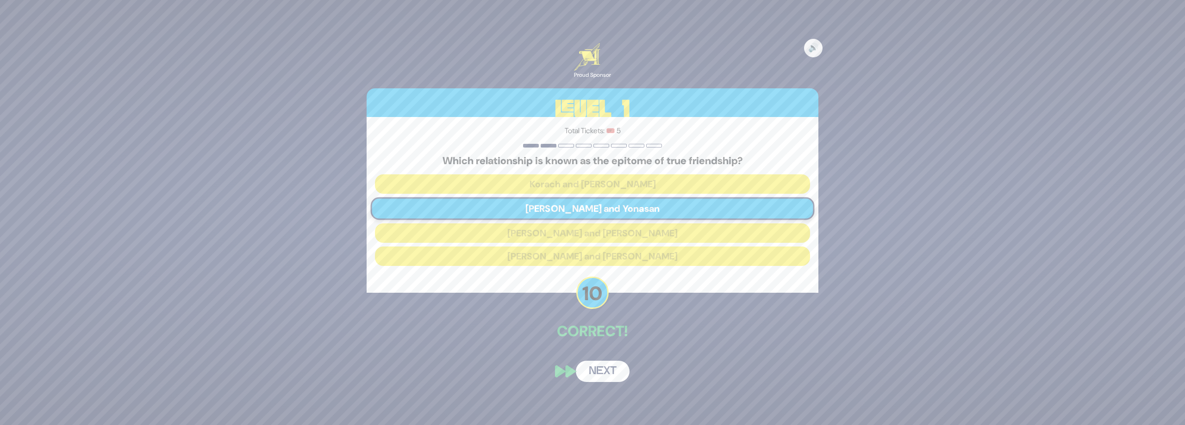
click at [611, 370] on button "Next" at bounding box center [603, 371] width 54 height 21
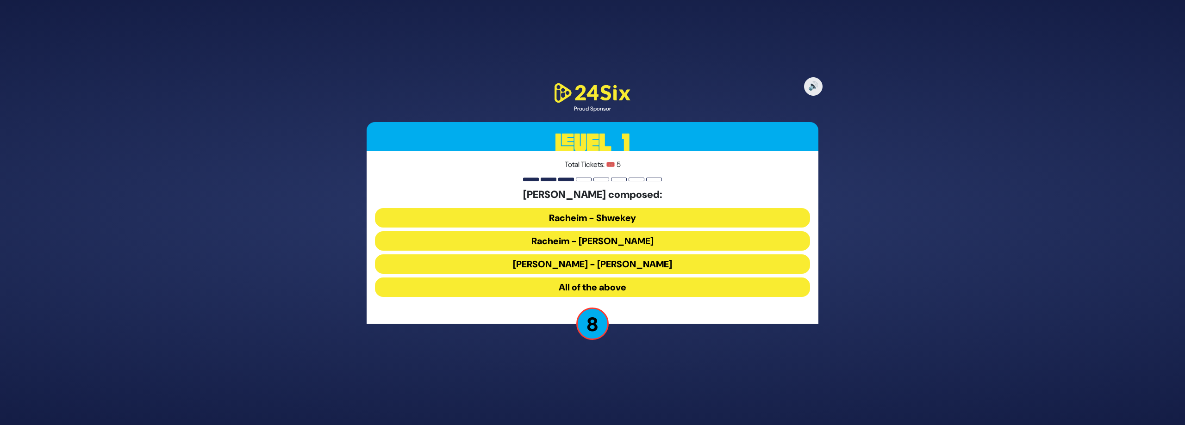
click at [603, 287] on button "All of the above" at bounding box center [592, 287] width 435 height 19
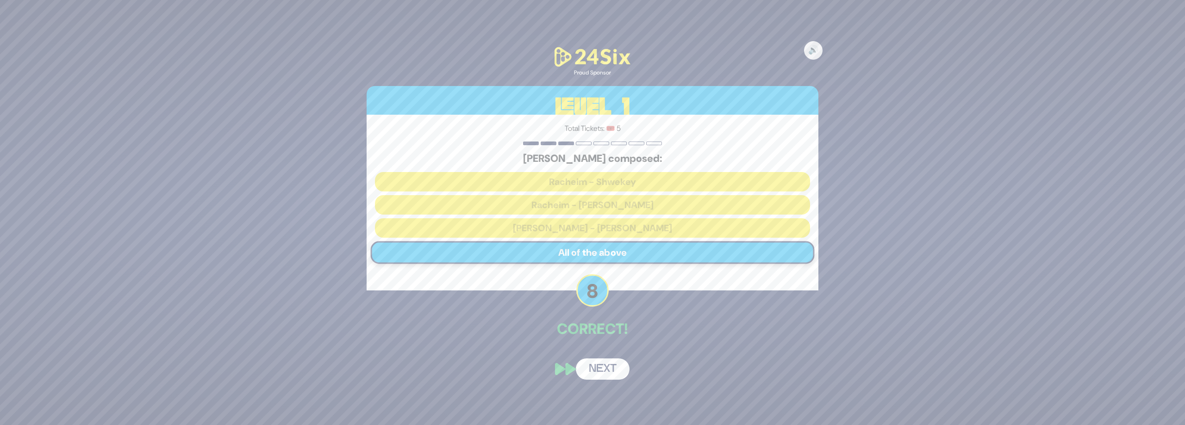
click at [611, 373] on button "Next" at bounding box center [603, 369] width 54 height 21
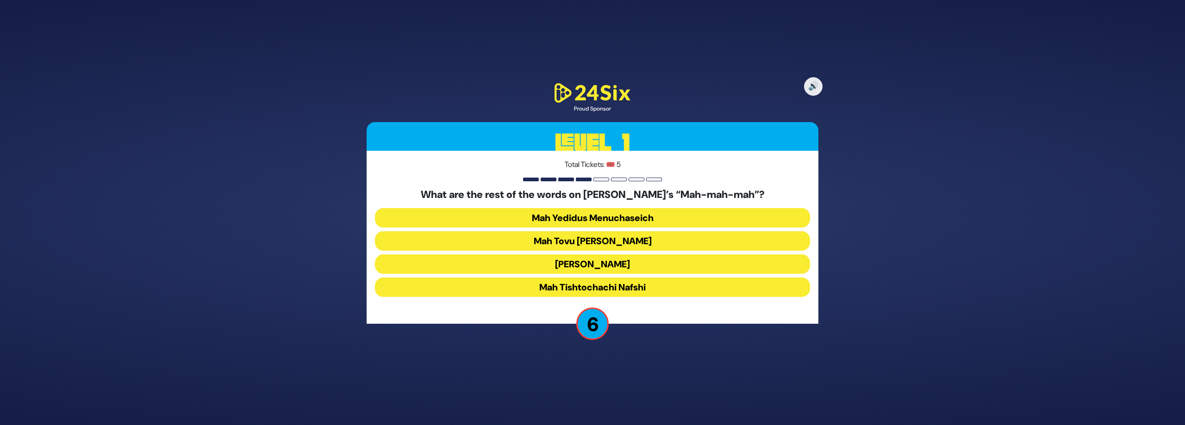
click at [592, 288] on button "Mah Tishtochachi Nafshi" at bounding box center [592, 287] width 435 height 19
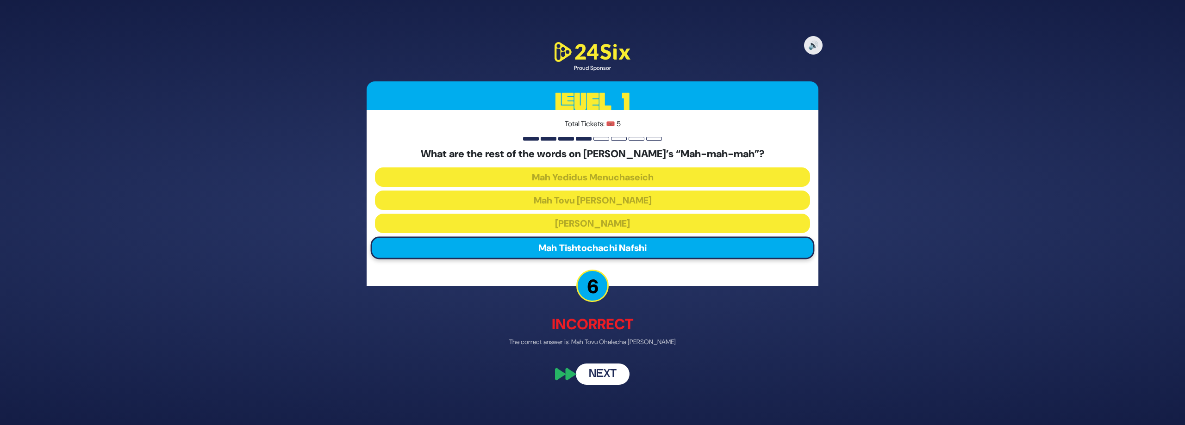
click at [612, 377] on button "Next" at bounding box center [603, 374] width 54 height 21
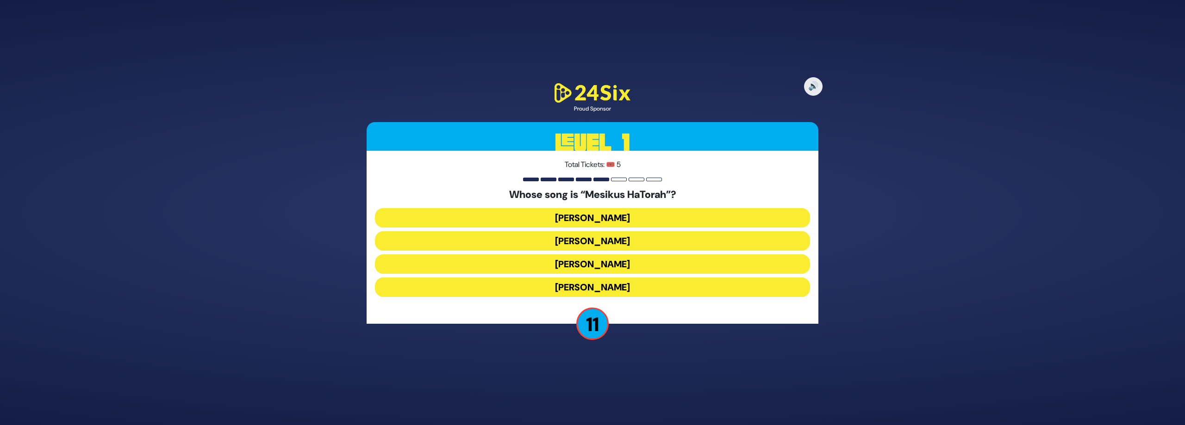
click at [608, 218] on button "[PERSON_NAME]" at bounding box center [592, 217] width 435 height 19
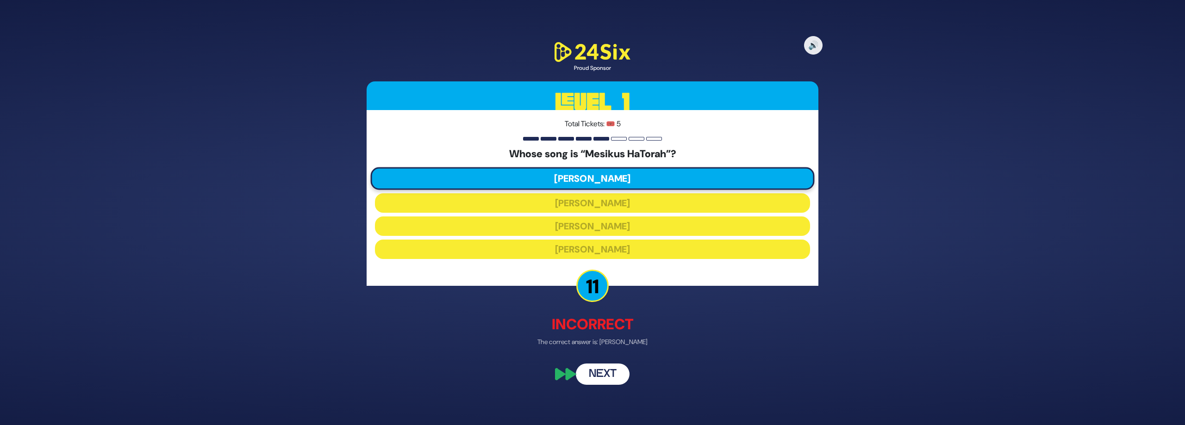
click at [607, 375] on button "Next" at bounding box center [603, 374] width 54 height 21
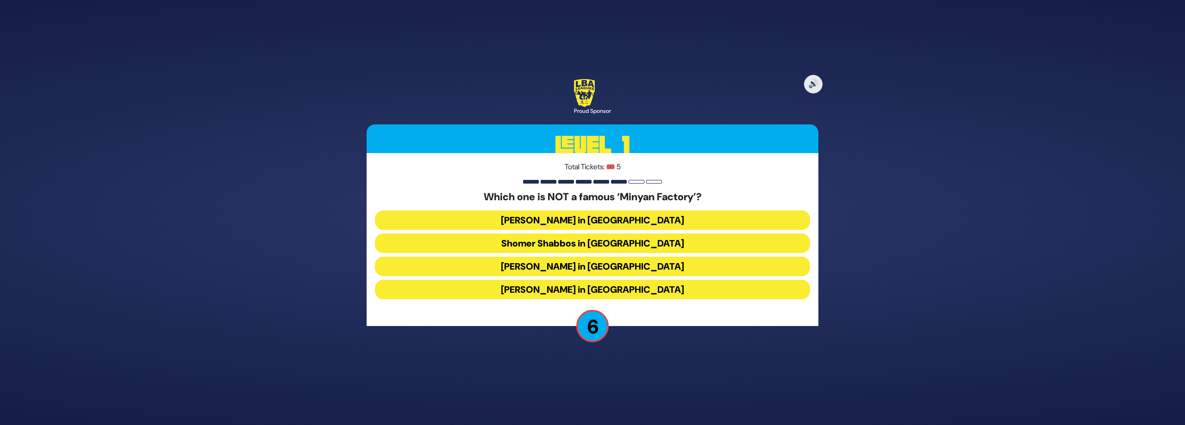
click at [617, 288] on button "[PERSON_NAME] in [GEOGRAPHIC_DATA]" at bounding box center [592, 289] width 435 height 19
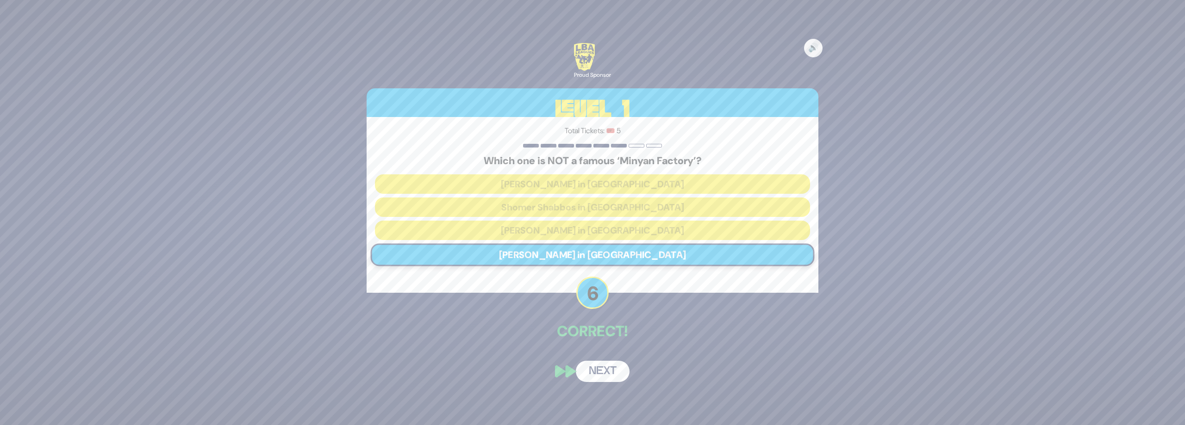
click at [611, 374] on button "Next" at bounding box center [603, 371] width 54 height 21
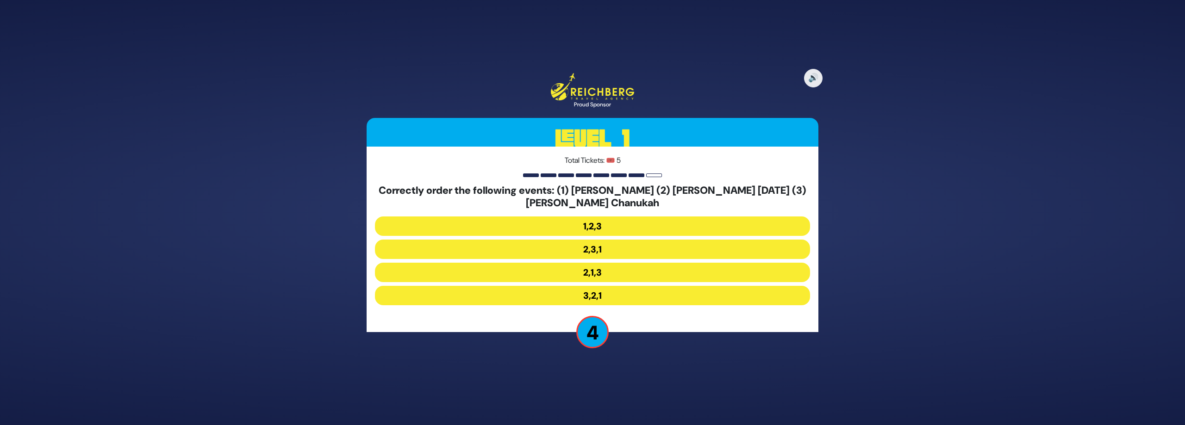
click at [599, 271] on button "2,1,3" at bounding box center [592, 272] width 435 height 19
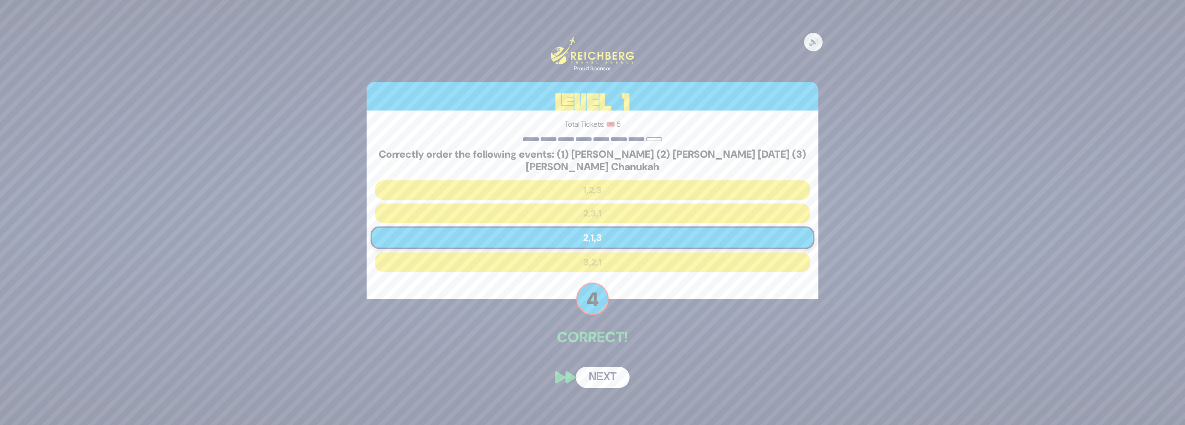
click at [606, 374] on button "Next" at bounding box center [603, 377] width 54 height 21
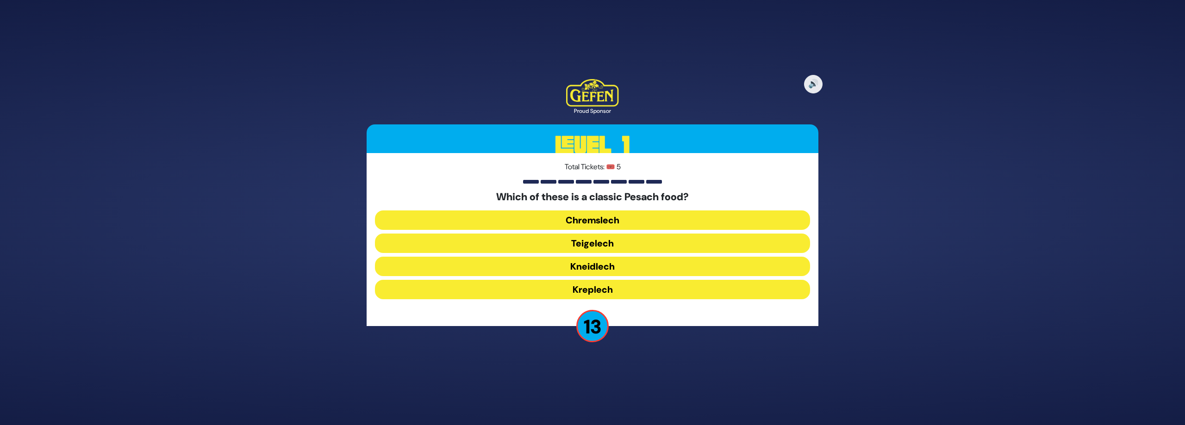
click at [611, 222] on button "Chremslech" at bounding box center [592, 220] width 435 height 19
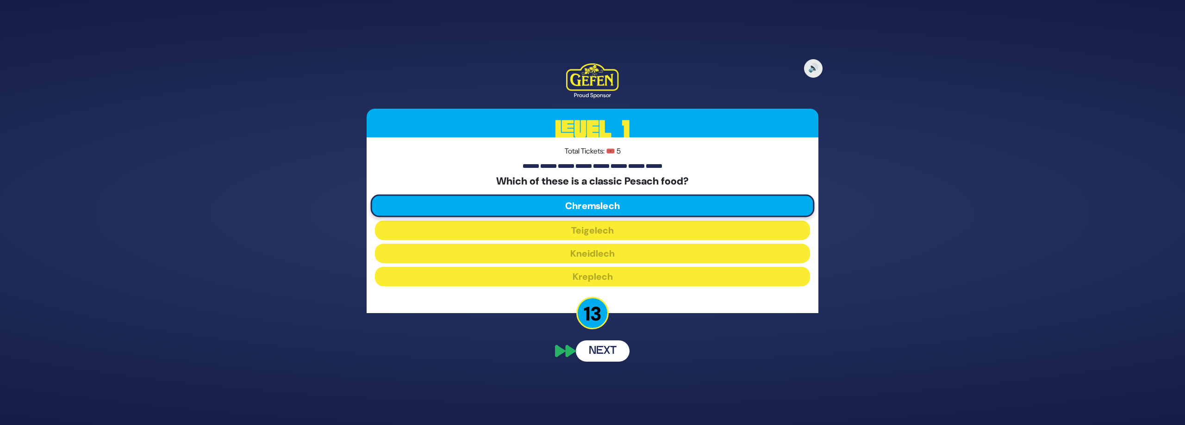
click at [601, 354] on div "🔊 Proud Sponsor Level 1 Total Tickets: 🎟️ 5 Which of these is a classic Pesach …" at bounding box center [592, 212] width 474 height 321
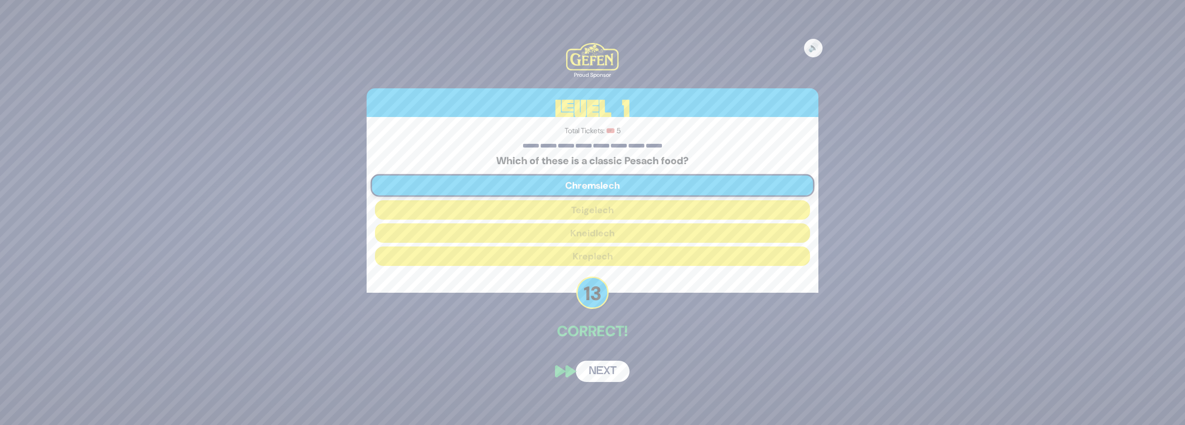
click at [600, 375] on button "Next" at bounding box center [603, 371] width 54 height 21
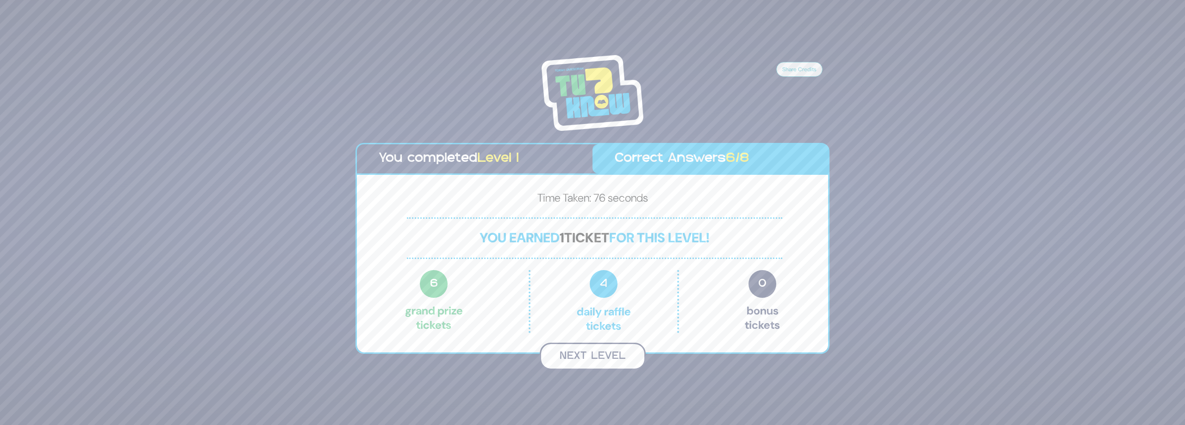
click at [591, 357] on button "Next Level" at bounding box center [593, 356] width 106 height 27
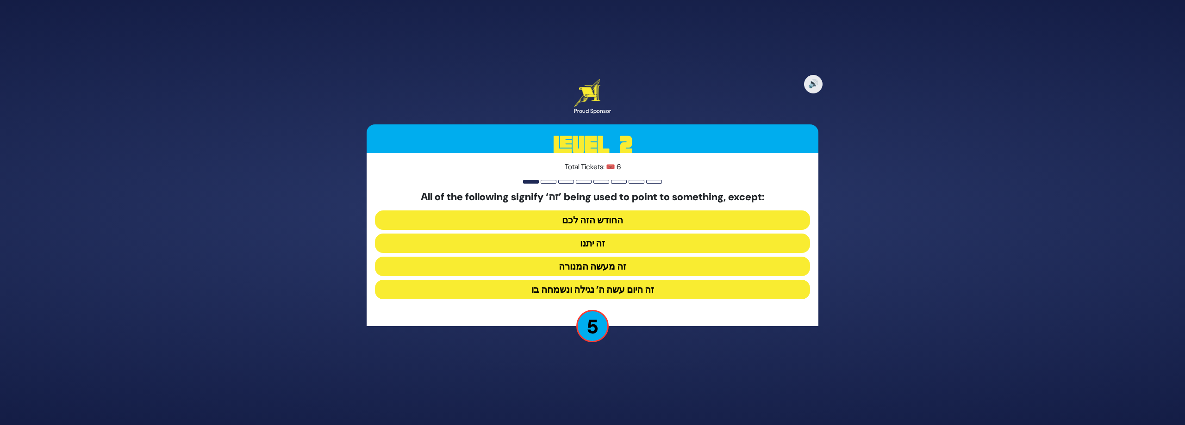
click at [619, 291] on button "זה היום עשה ה’ נגילה ונשמחה בו" at bounding box center [592, 289] width 435 height 19
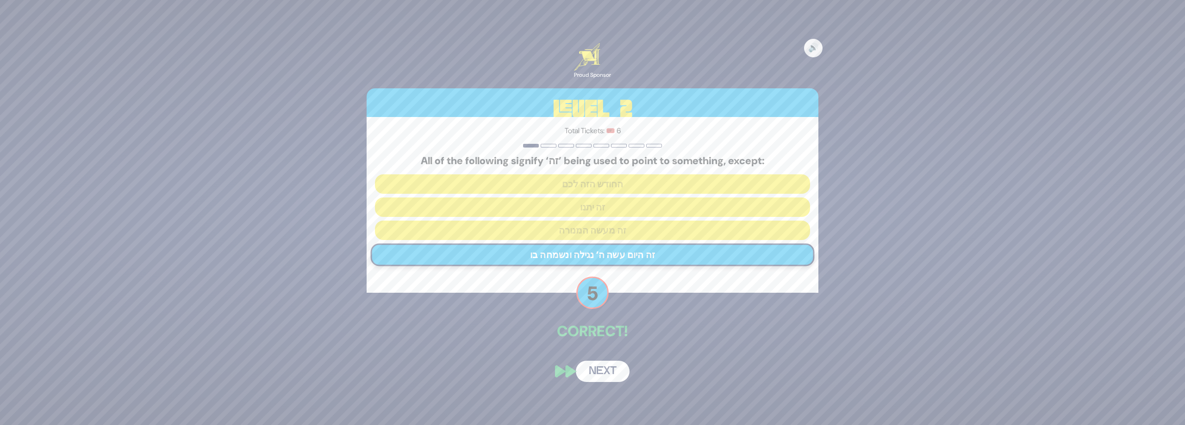
click at [608, 371] on button "Next" at bounding box center [603, 371] width 54 height 21
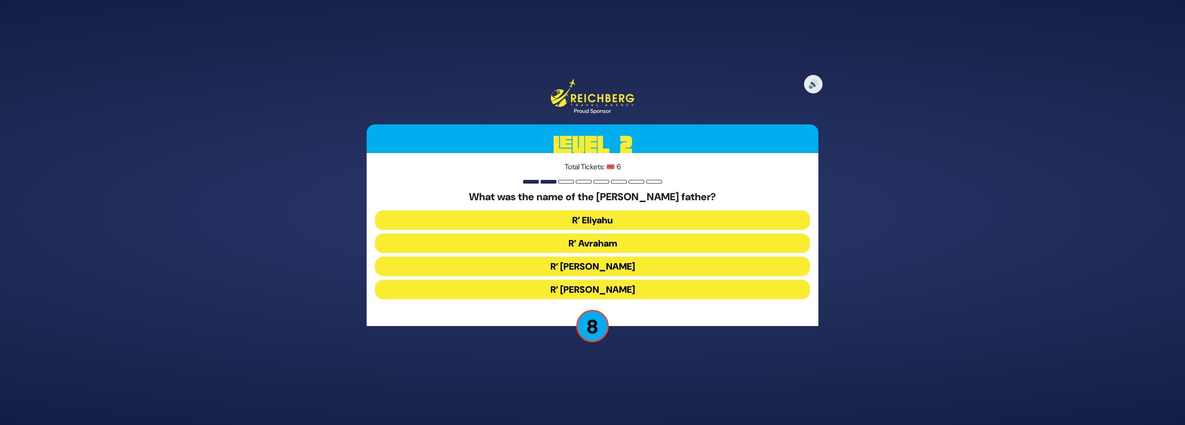
click at [598, 266] on button "R’ [PERSON_NAME]" at bounding box center [592, 266] width 435 height 19
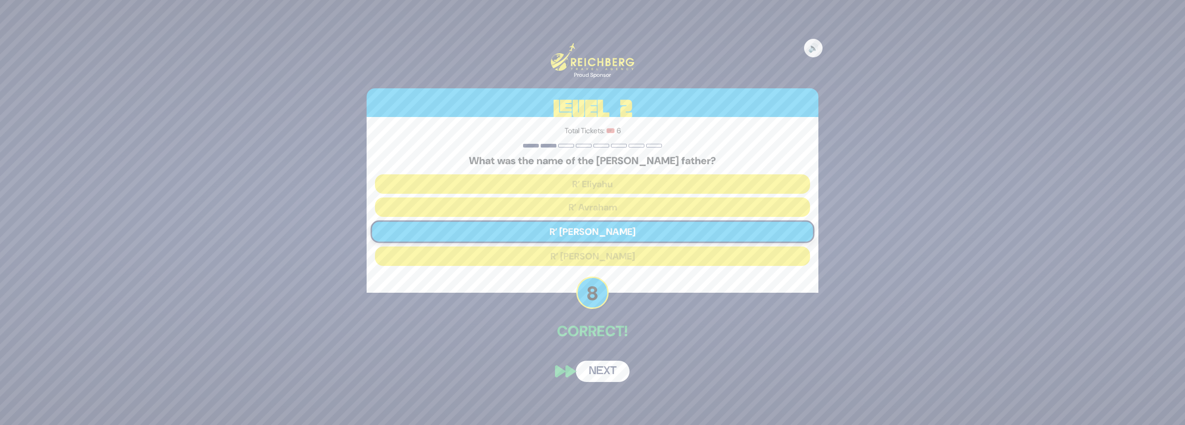
click at [608, 371] on button "Next" at bounding box center [603, 371] width 54 height 21
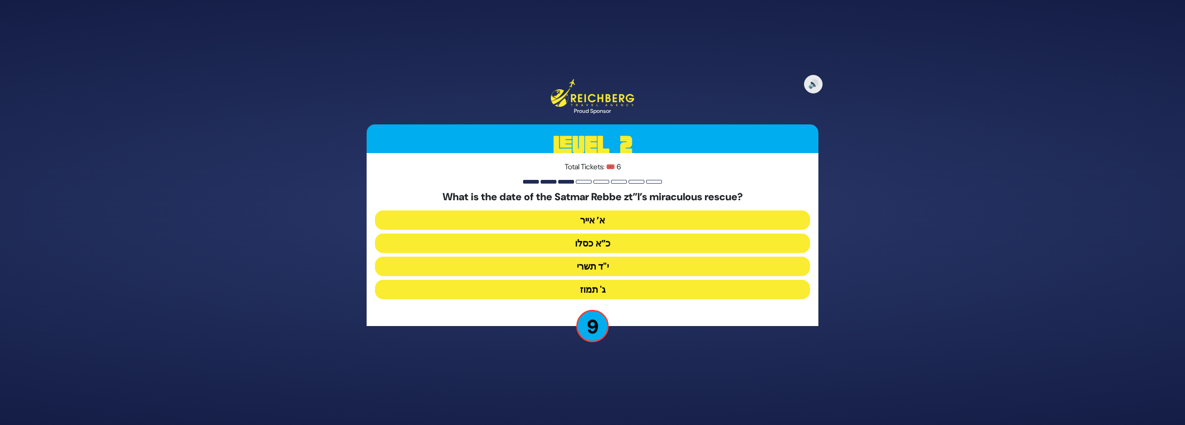
click at [609, 243] on button "כ”א כסלו" at bounding box center [592, 243] width 435 height 19
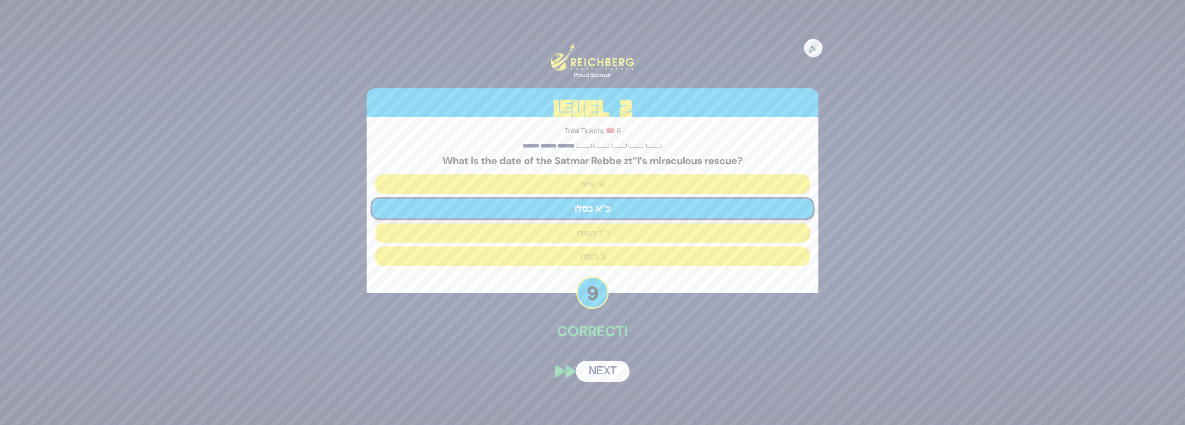
click at [610, 369] on button "Next" at bounding box center [603, 371] width 54 height 21
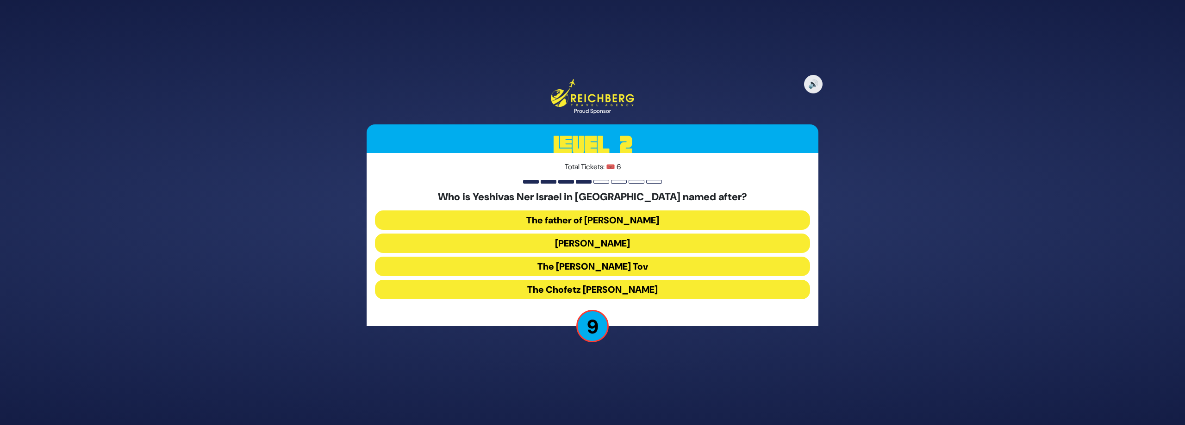
click at [616, 241] on button "[PERSON_NAME]" at bounding box center [592, 243] width 435 height 19
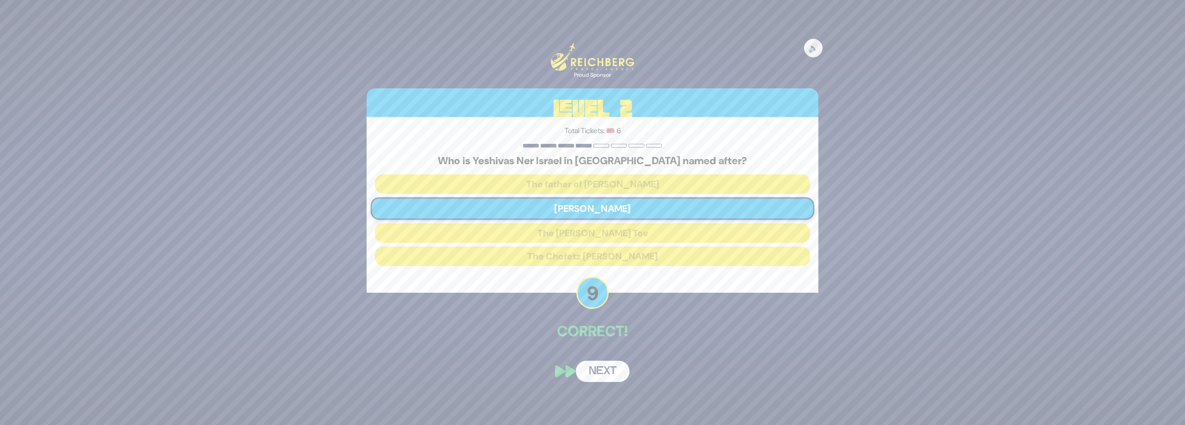
click at [607, 373] on button "Next" at bounding box center [603, 371] width 54 height 21
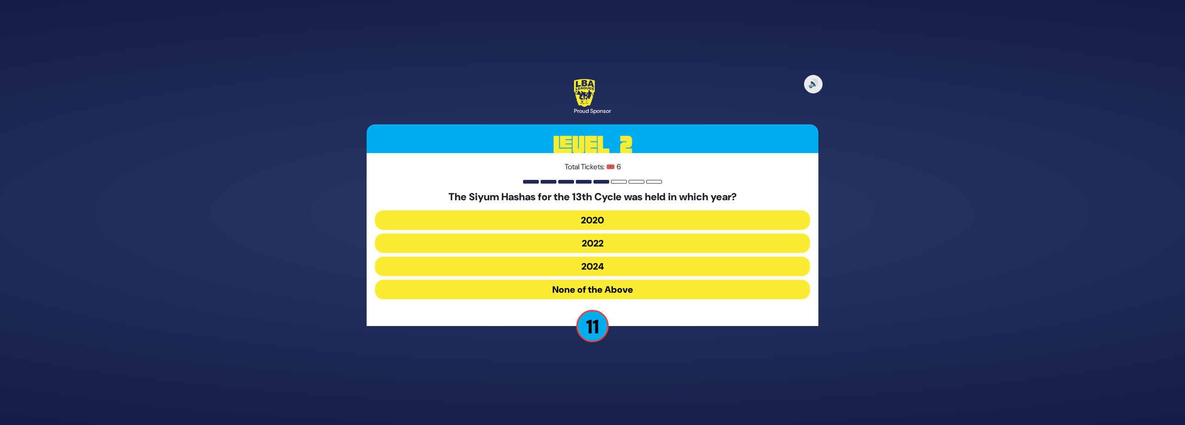
click at [589, 218] on button "2020" at bounding box center [592, 220] width 435 height 19
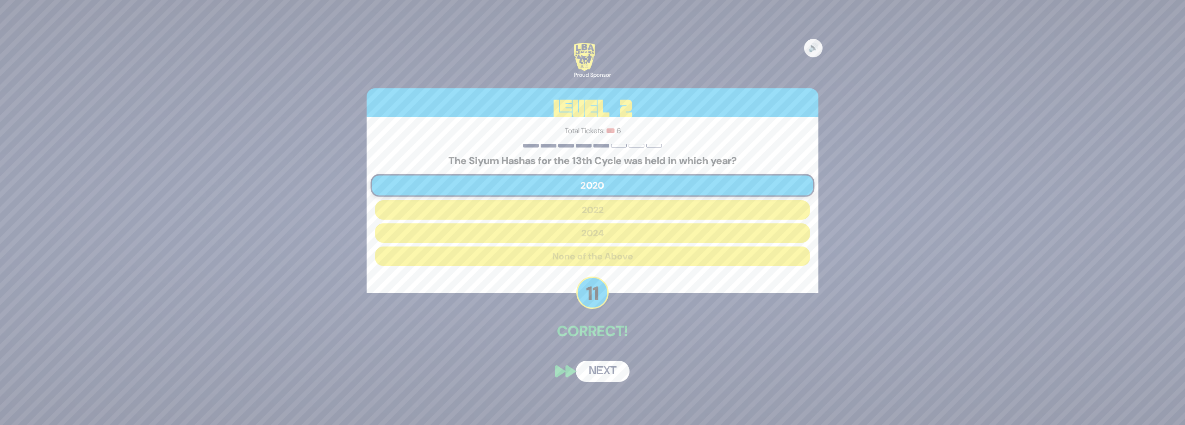
click at [599, 370] on button "Next" at bounding box center [603, 371] width 54 height 21
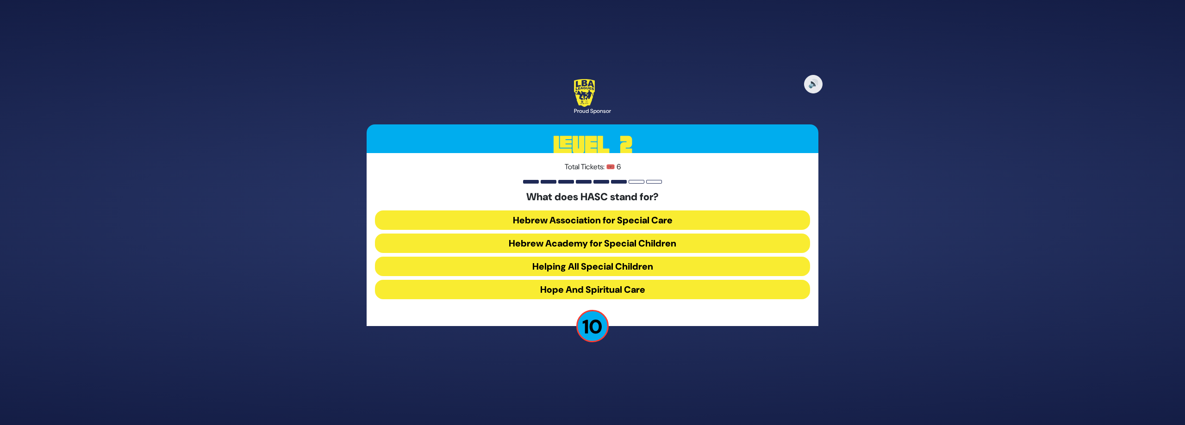
click at [608, 268] on button "Helping All Special Children" at bounding box center [592, 266] width 435 height 19
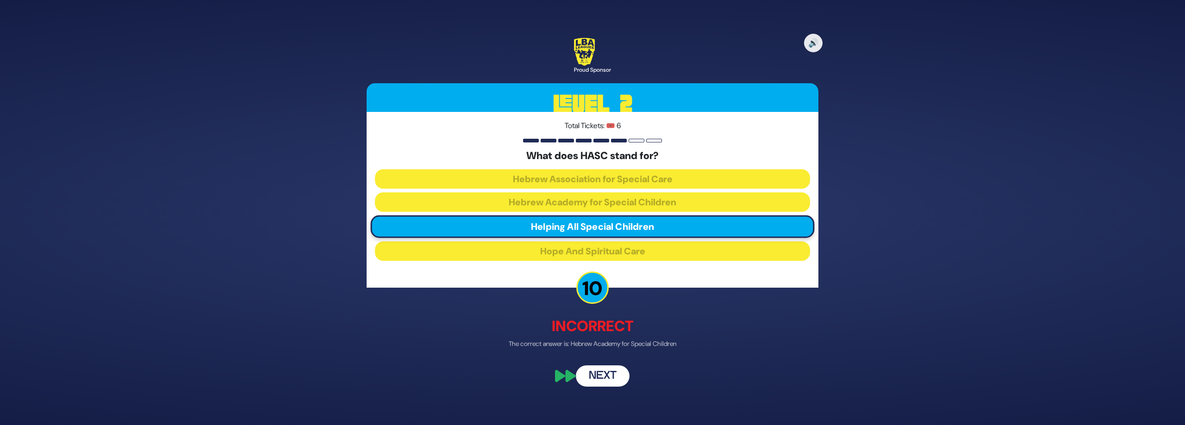
click at [599, 384] on button "Next" at bounding box center [603, 376] width 54 height 21
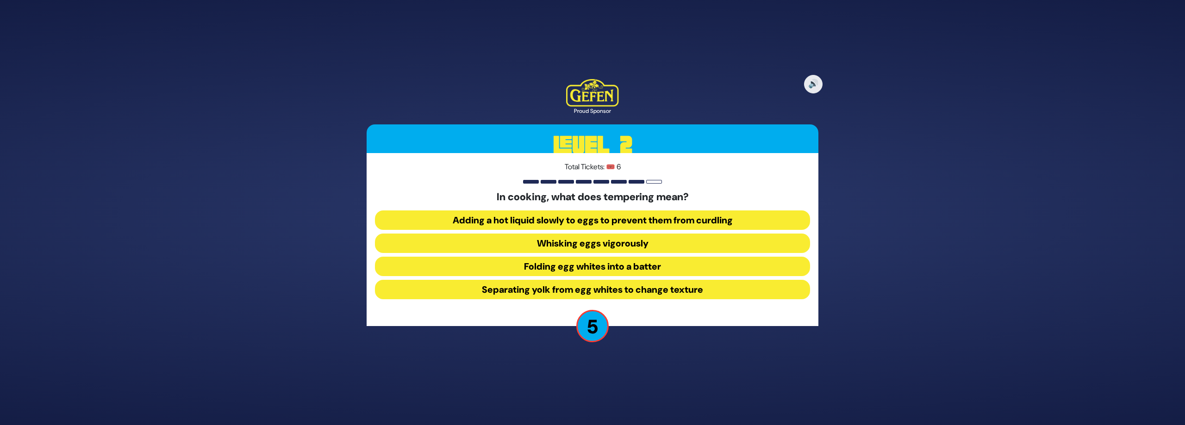
click at [591, 268] on button "Folding egg whites into a batter" at bounding box center [592, 266] width 435 height 19
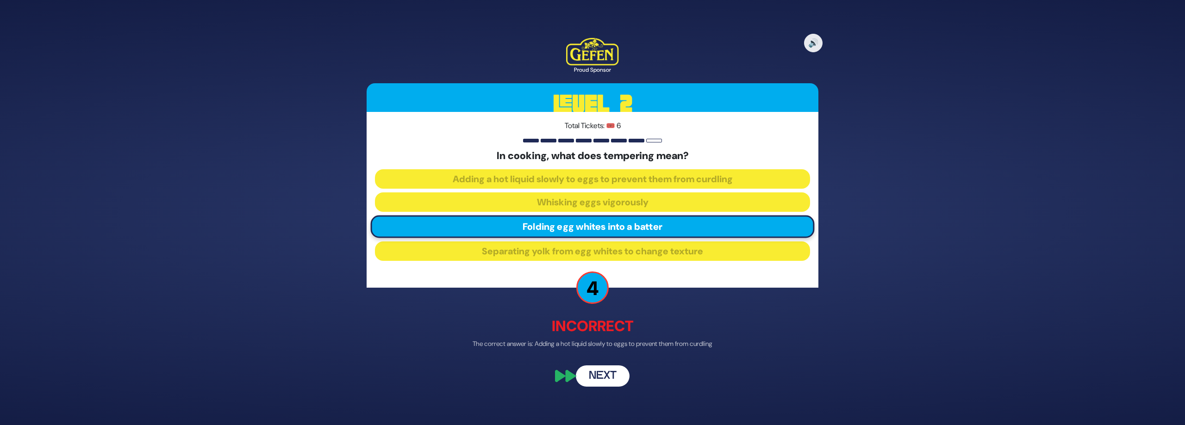
click at [605, 382] on button "Next" at bounding box center [603, 376] width 54 height 21
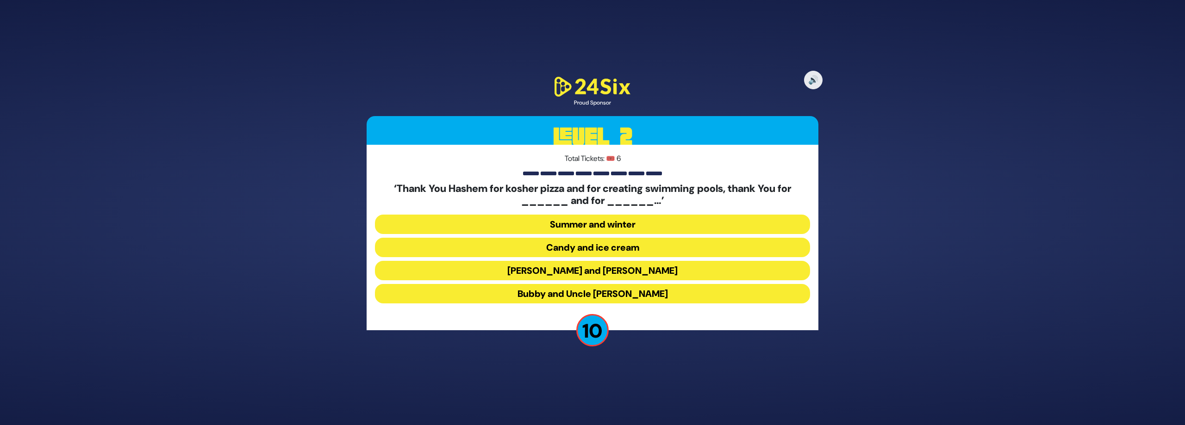
click at [605, 270] on button "[PERSON_NAME] and [PERSON_NAME]" at bounding box center [592, 270] width 435 height 19
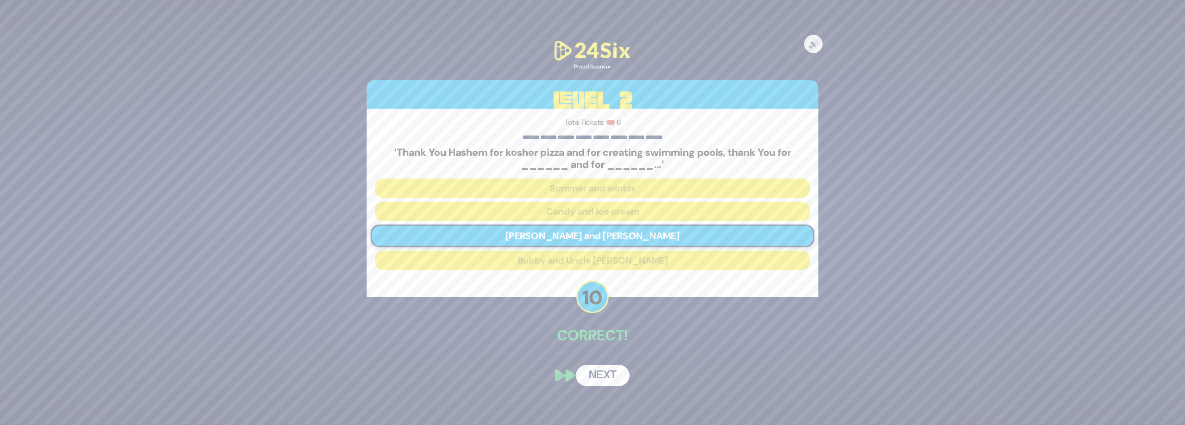
click at [607, 374] on button "Next" at bounding box center [603, 375] width 54 height 21
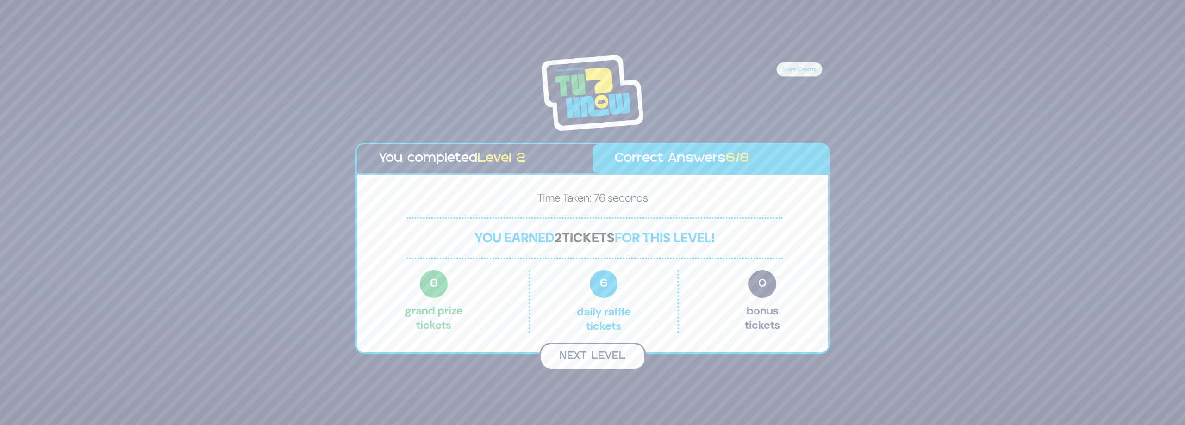
click at [589, 357] on button "Next Level" at bounding box center [593, 356] width 106 height 27
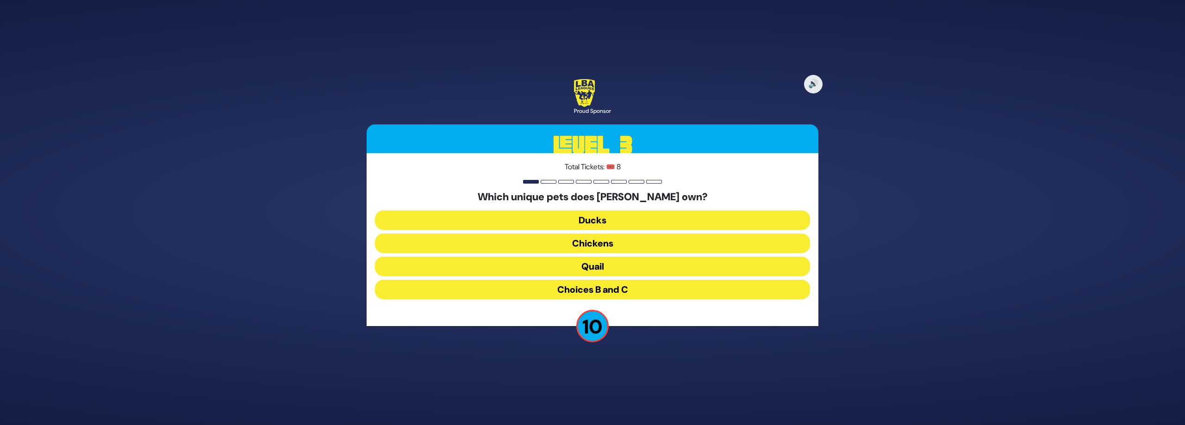
click at [590, 223] on button "Ducks" at bounding box center [592, 220] width 435 height 19
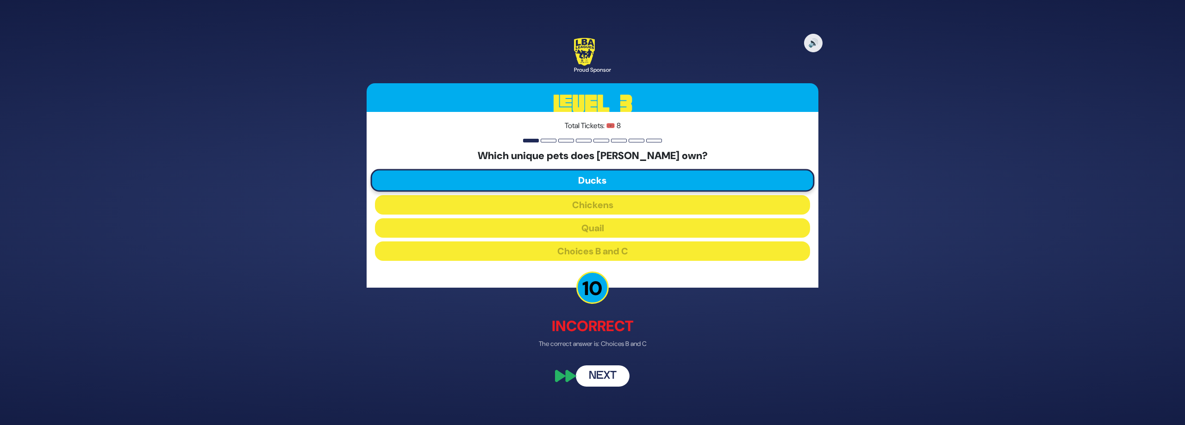
click at [610, 375] on button "Next" at bounding box center [603, 376] width 54 height 21
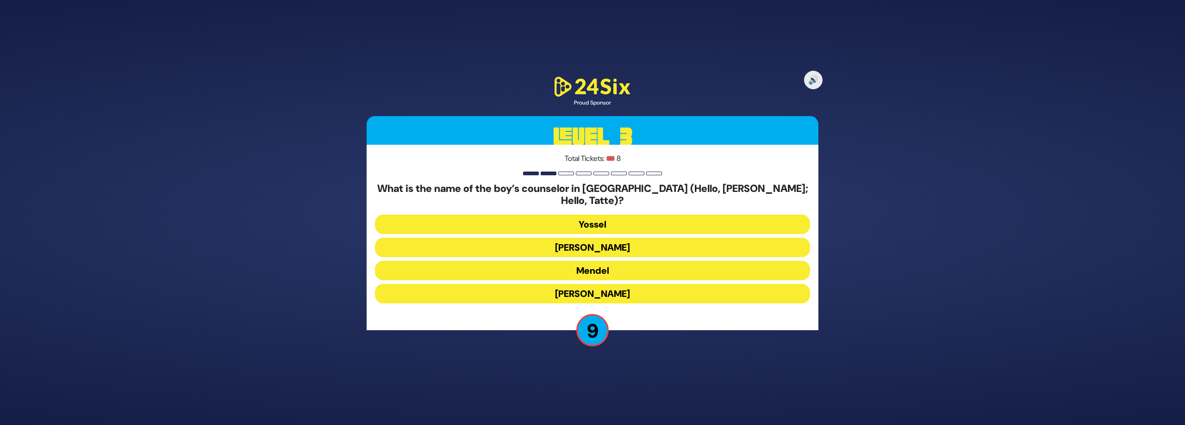
click at [613, 287] on button "[PERSON_NAME]" at bounding box center [592, 293] width 435 height 19
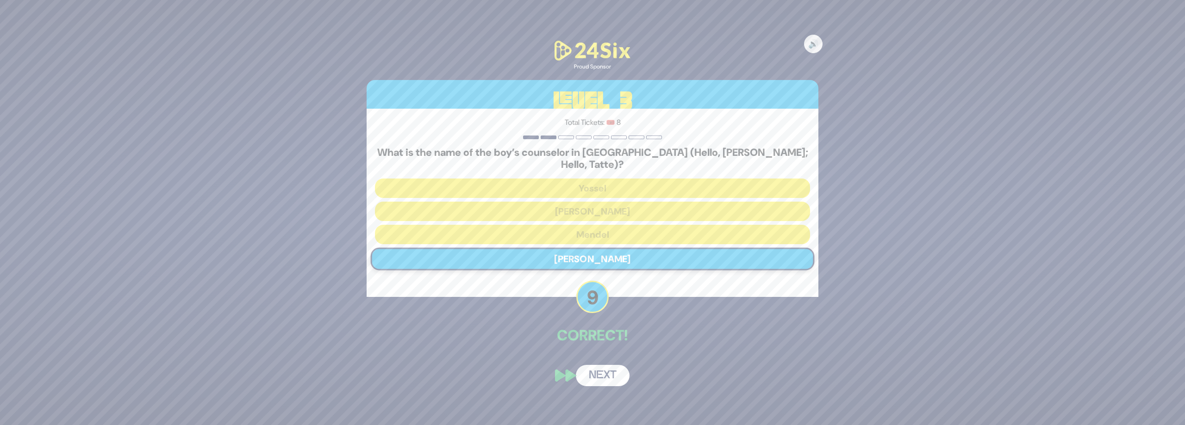
click at [607, 367] on button "Next" at bounding box center [603, 375] width 54 height 21
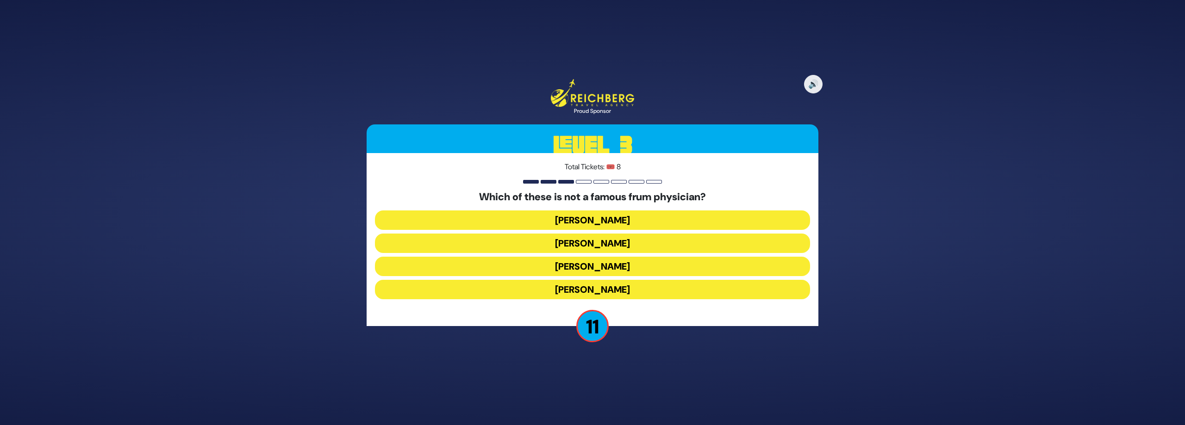
click at [594, 214] on button "[PERSON_NAME]" at bounding box center [592, 220] width 435 height 19
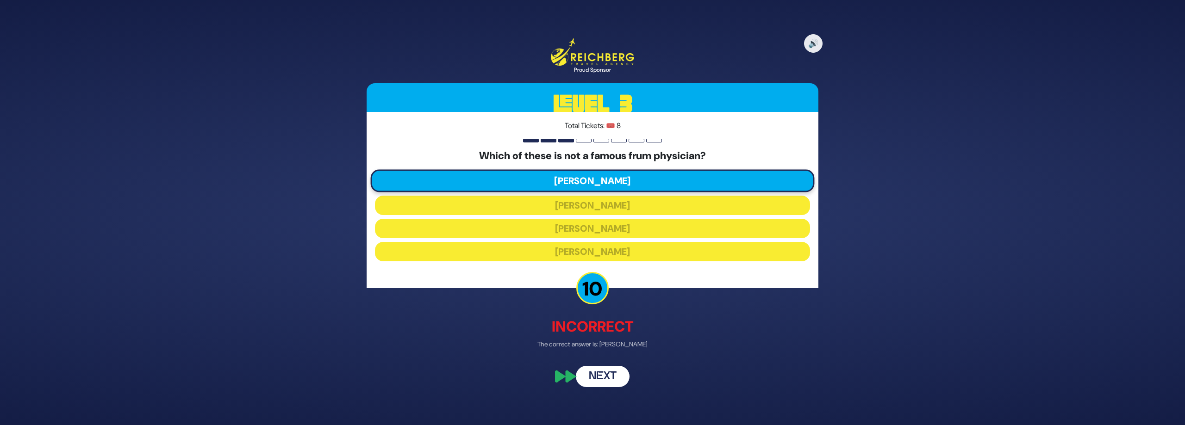
click at [608, 376] on button "Next" at bounding box center [603, 376] width 54 height 21
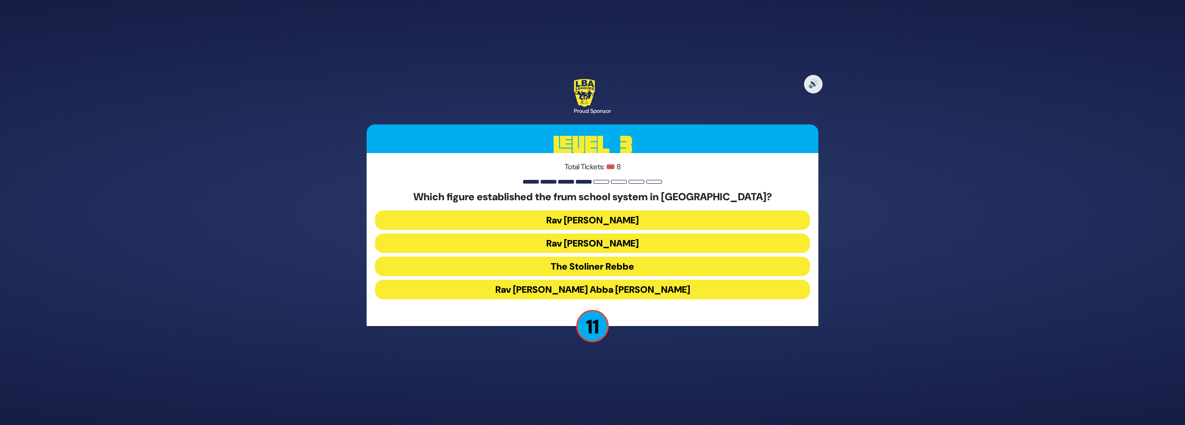
click at [608, 269] on button "The Stoliner Rebbe" at bounding box center [592, 266] width 435 height 19
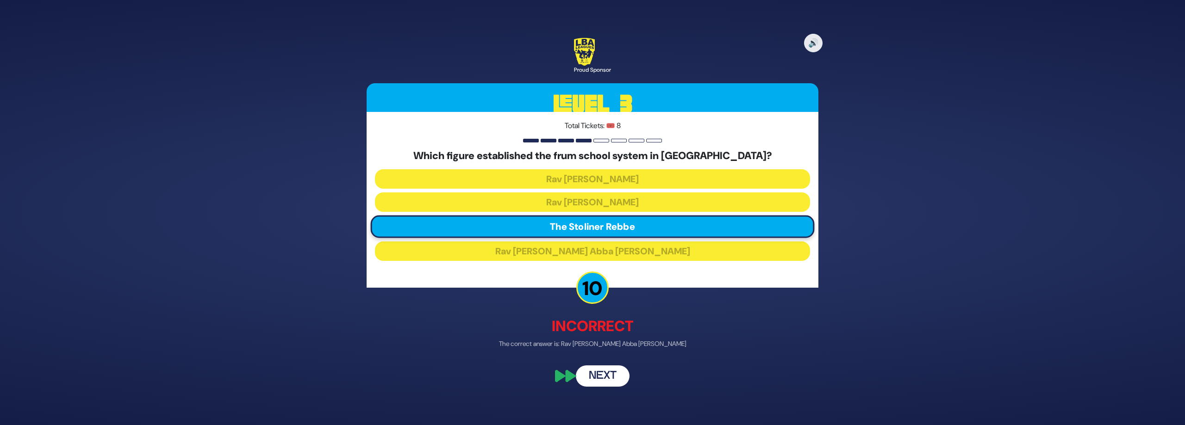
click at [611, 374] on button "Next" at bounding box center [603, 376] width 54 height 21
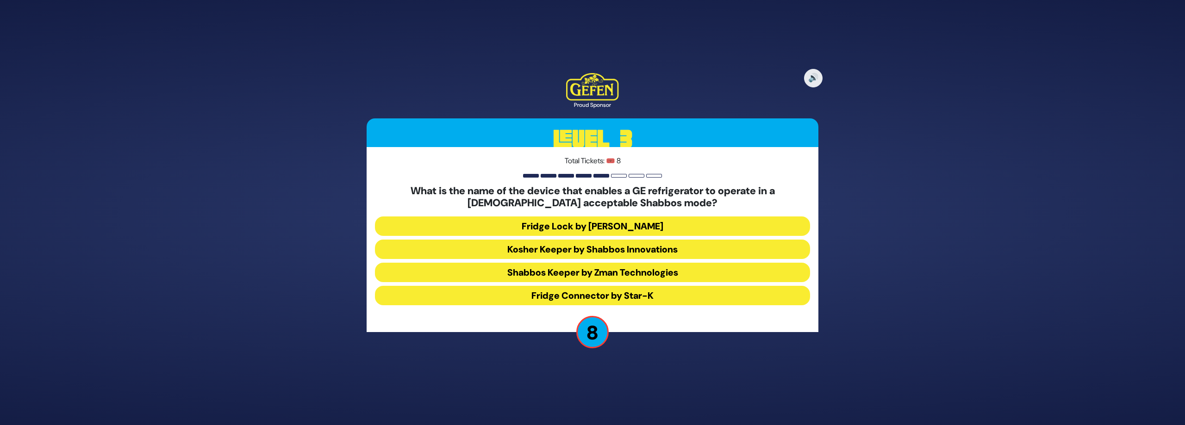
click at [573, 228] on button "Fridge Lock by [PERSON_NAME]" at bounding box center [592, 226] width 435 height 19
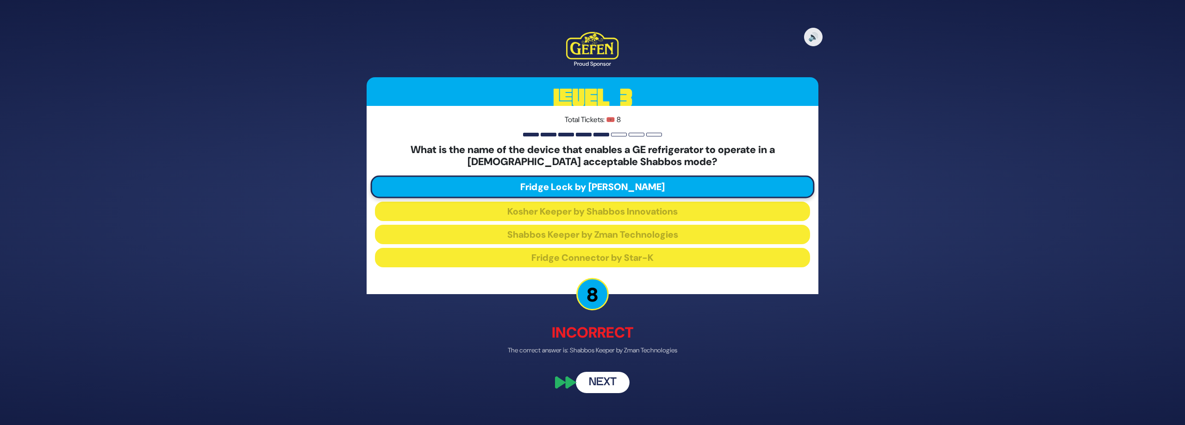
click at [612, 383] on button "Next" at bounding box center [603, 382] width 54 height 21
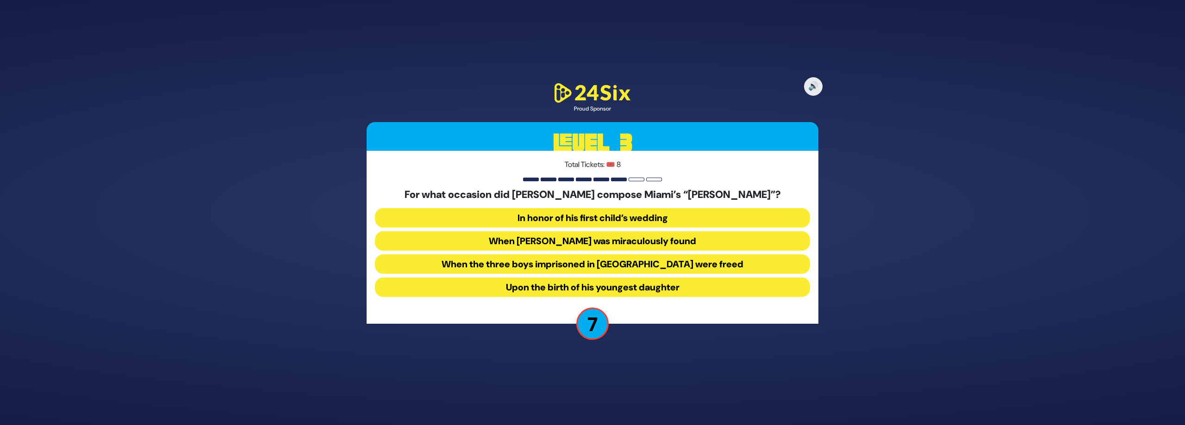
click at [563, 267] on button "When the three boys imprisoned in [GEOGRAPHIC_DATA] were freed" at bounding box center [592, 264] width 435 height 19
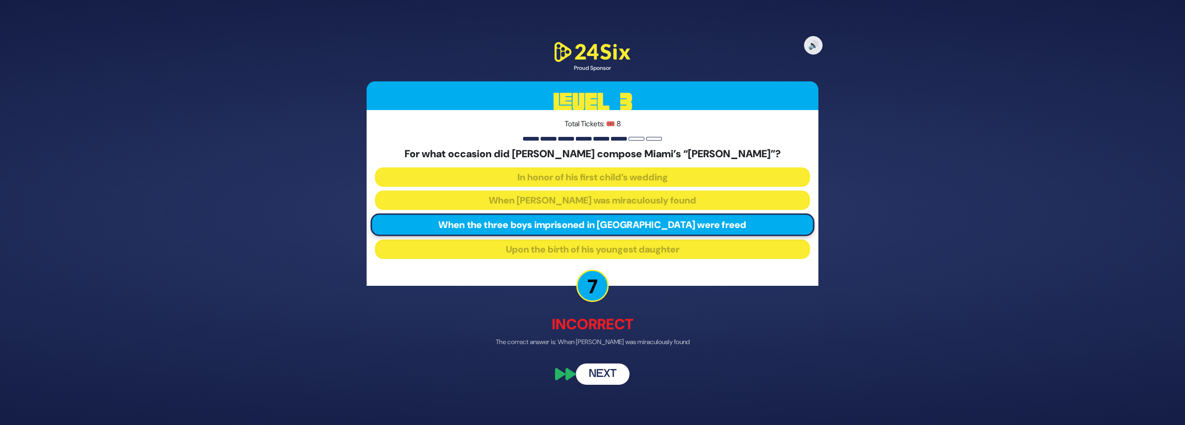
click at [602, 373] on button "Next" at bounding box center [603, 374] width 54 height 21
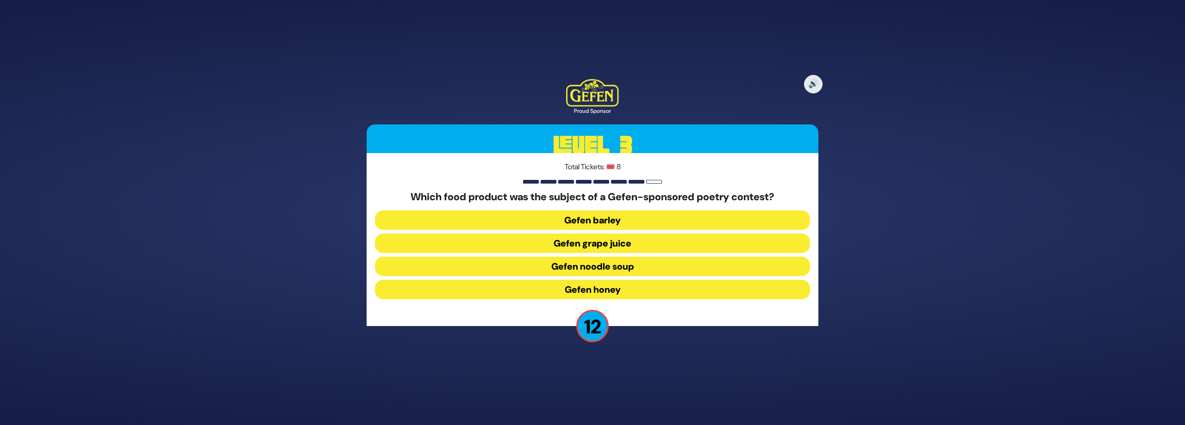
click at [537, 247] on button "Gefen grape juice" at bounding box center [592, 243] width 435 height 19
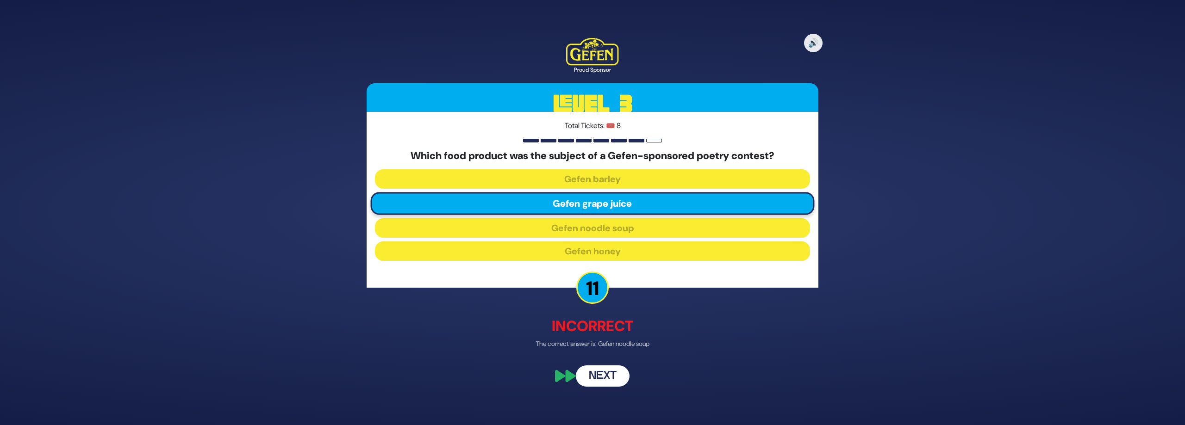
click at [595, 380] on button "Next" at bounding box center [603, 376] width 54 height 21
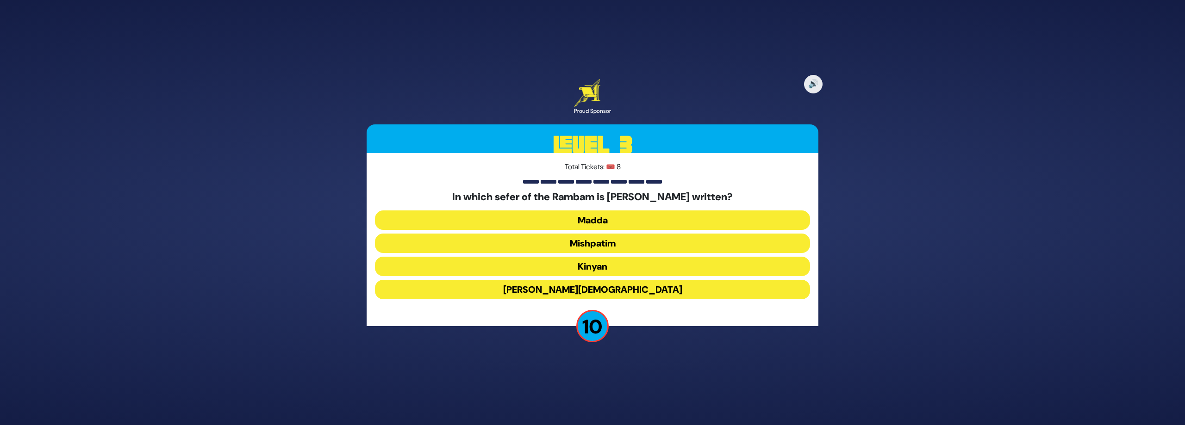
click at [528, 287] on button "[PERSON_NAME][DEMOGRAPHIC_DATA]" at bounding box center [592, 289] width 435 height 19
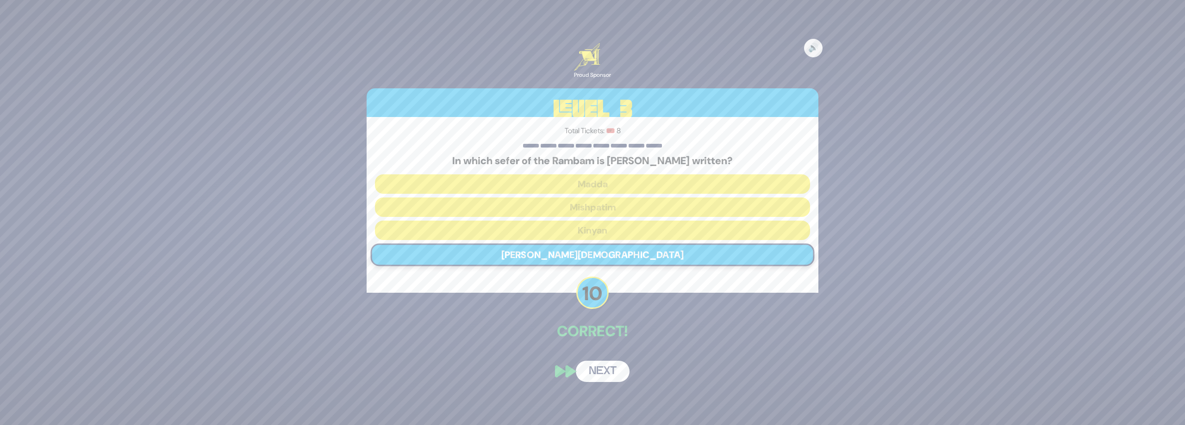
click at [593, 373] on button "Next" at bounding box center [603, 371] width 54 height 21
